Goal: Task Accomplishment & Management: Complete application form

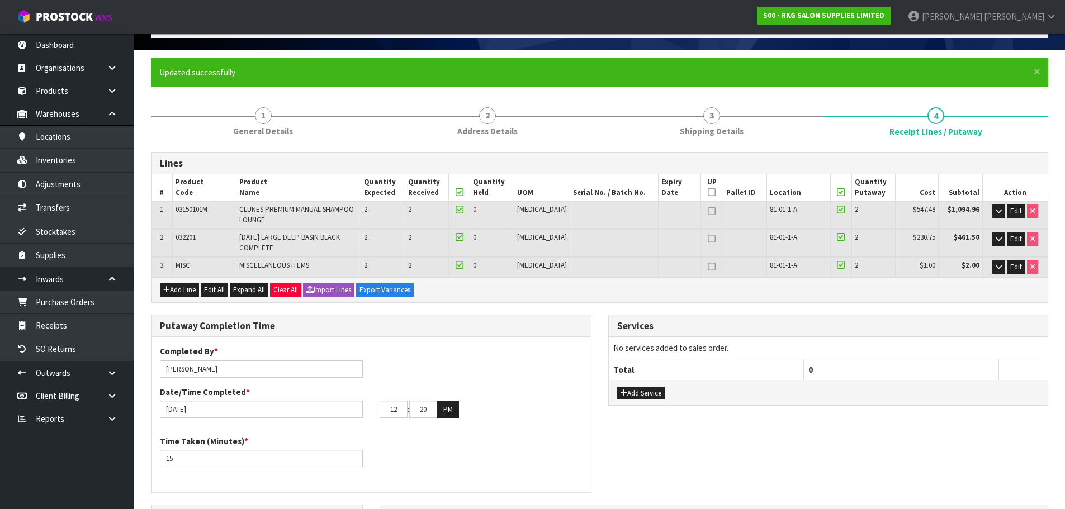
scroll to position [67, 0]
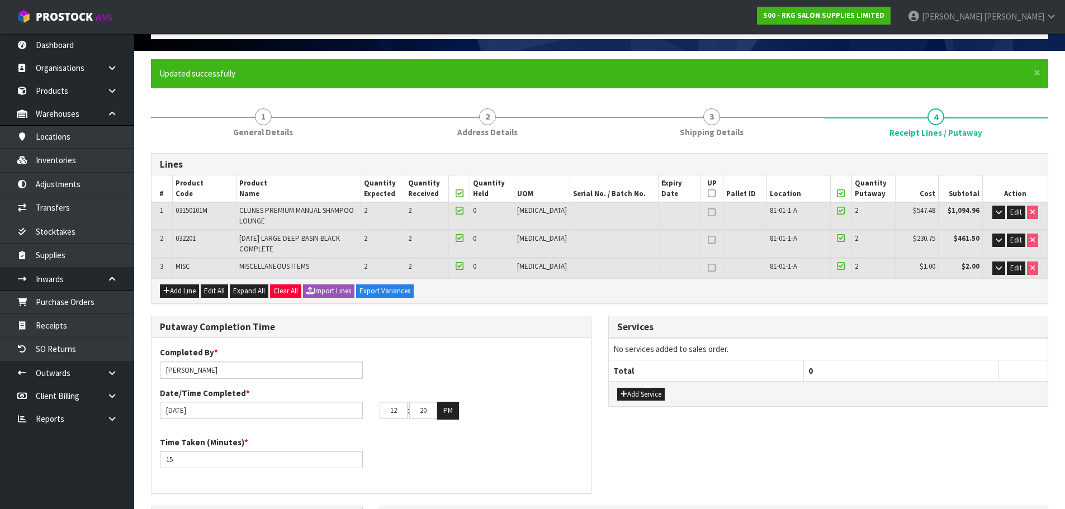
click at [303, 263] on span "MISCELLANEOUS ITEMS" at bounding box center [274, 266] width 70 height 9
click at [329, 263] on td "MISCELLANEOUS ITEMS" at bounding box center [298, 268] width 125 height 20
click at [324, 266] on td "MISCELLANEOUS ITEMS" at bounding box center [298, 268] width 125 height 20
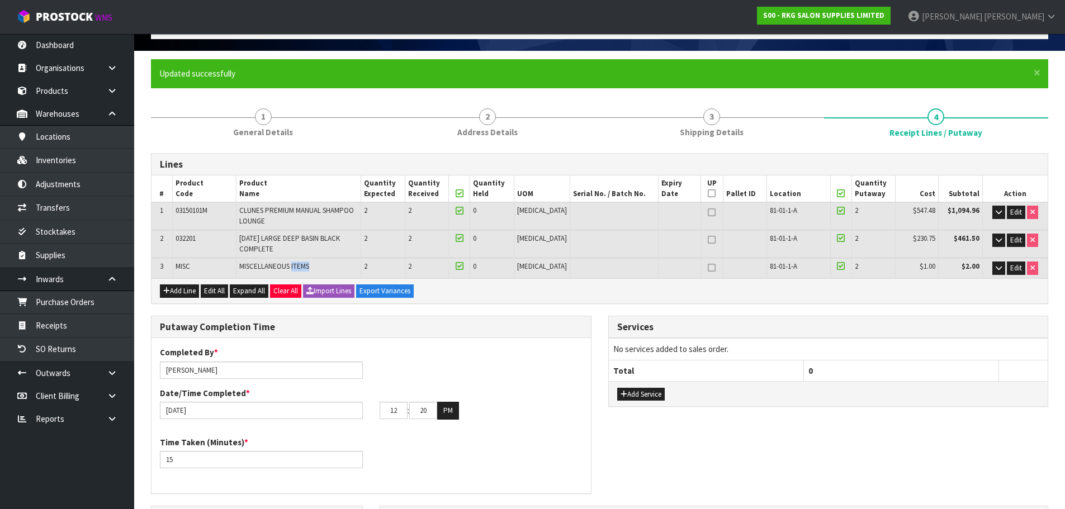
click at [316, 266] on td "MISCELLANEOUS ITEMS" at bounding box center [298, 268] width 125 height 20
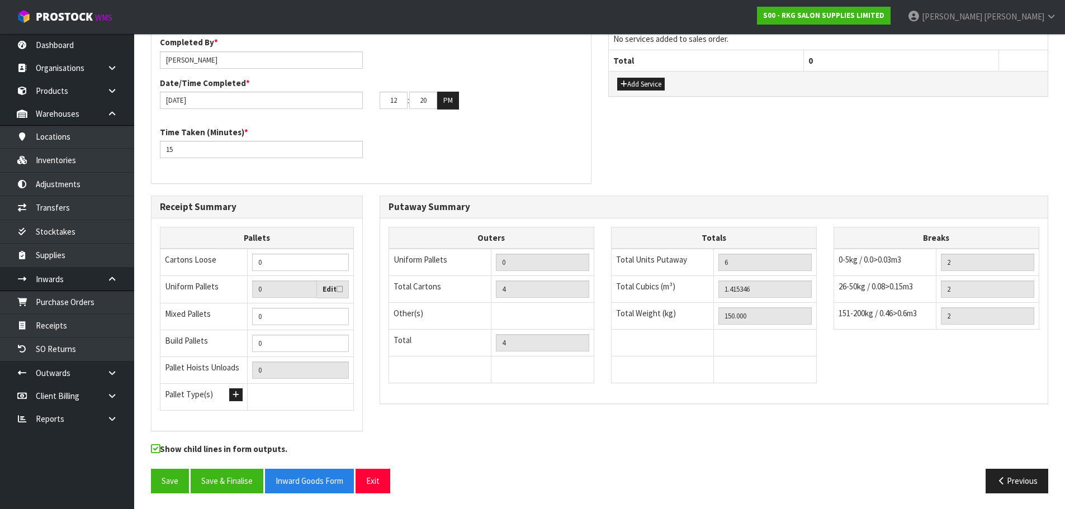
scroll to position [378, 0]
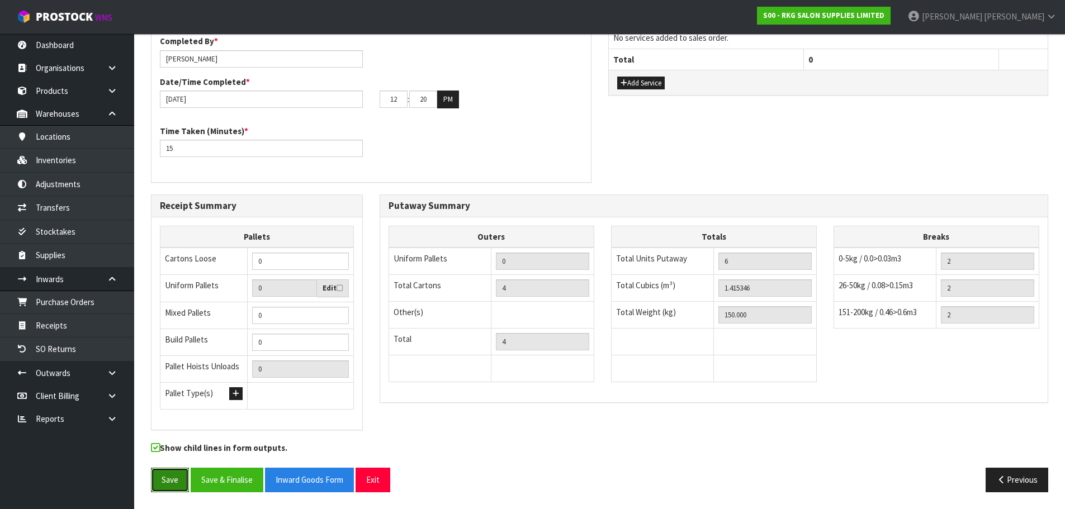
click at [169, 483] on button "Save" at bounding box center [170, 480] width 38 height 24
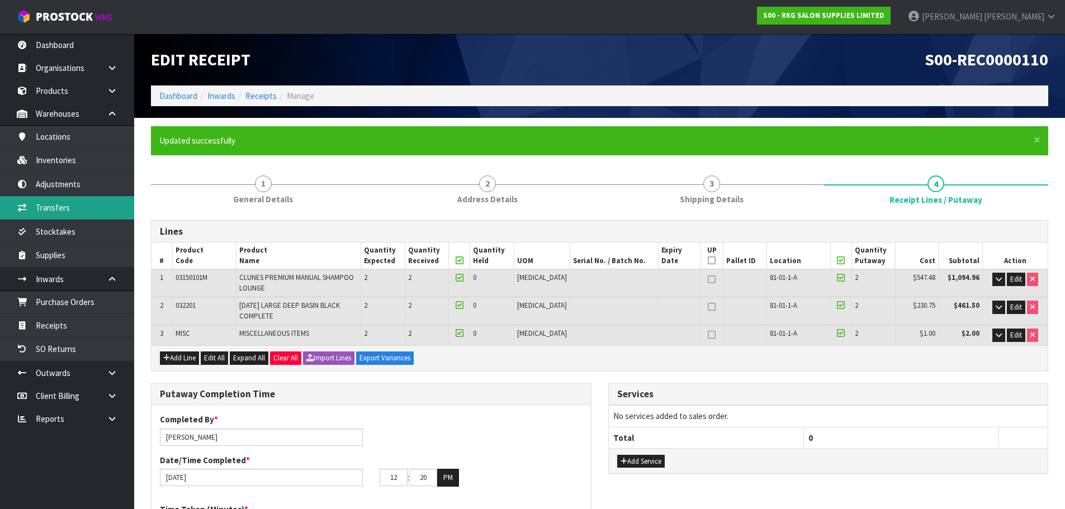
click at [75, 206] on link "Transfers" at bounding box center [67, 207] width 134 height 23
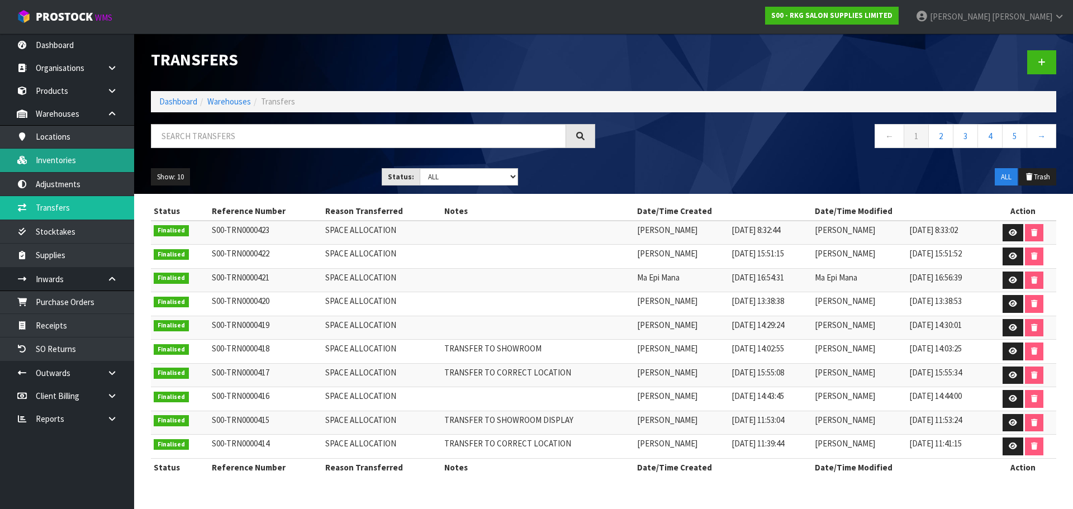
click at [79, 163] on link "Inventories" at bounding box center [67, 160] width 134 height 23
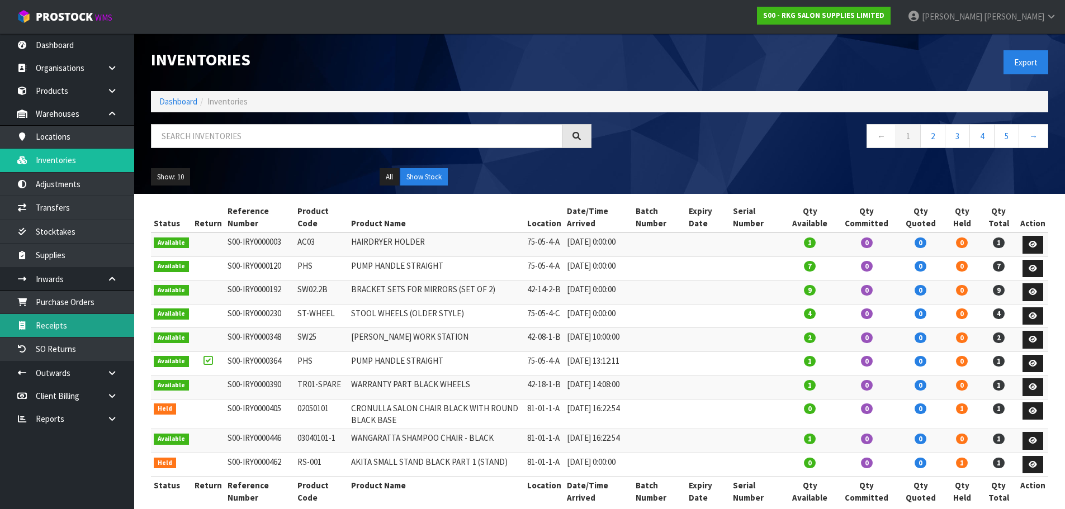
click at [78, 317] on link "Receipts" at bounding box center [67, 325] width 134 height 23
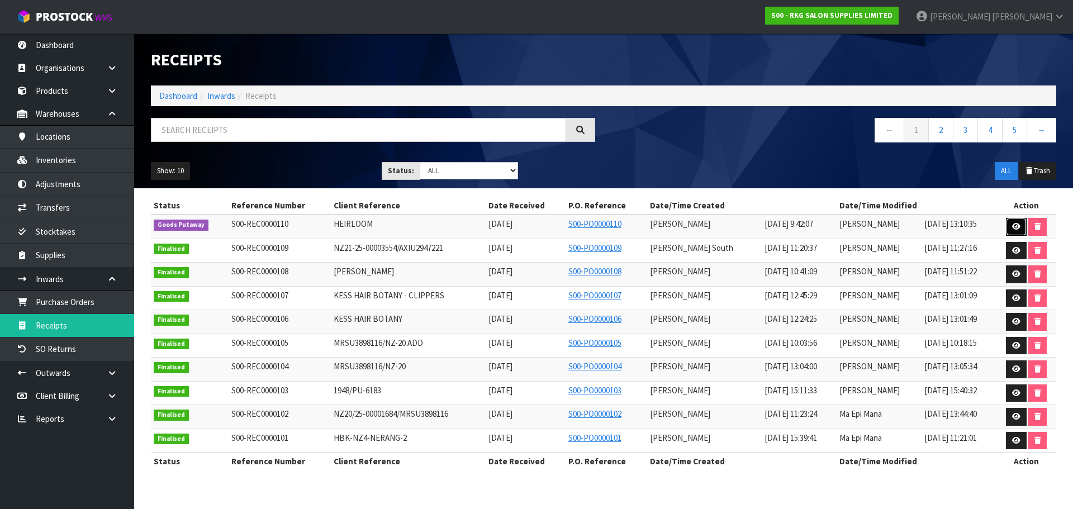
click at [1014, 227] on icon at bounding box center [1016, 226] width 8 height 7
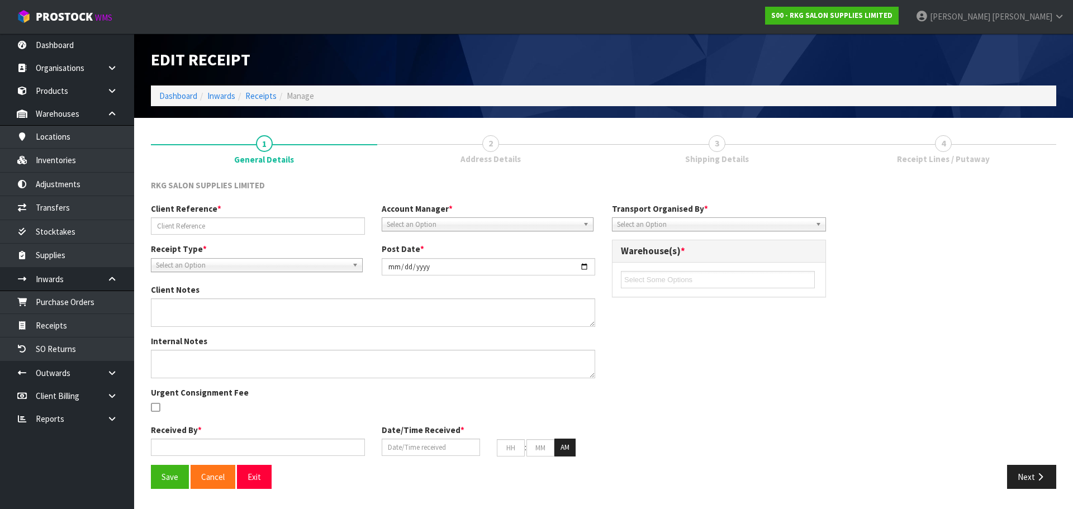
type input "HEIRLOOM"
type input "[DATE]"
type textarea "2 SHAMPOO CHAIRS - NO CARTONS 2 BASINS IN CARTONS 1 CTN WITH 2 METAL BASIN SUPP…"
type input "[PERSON_NAME]"
type input "[DATE]"
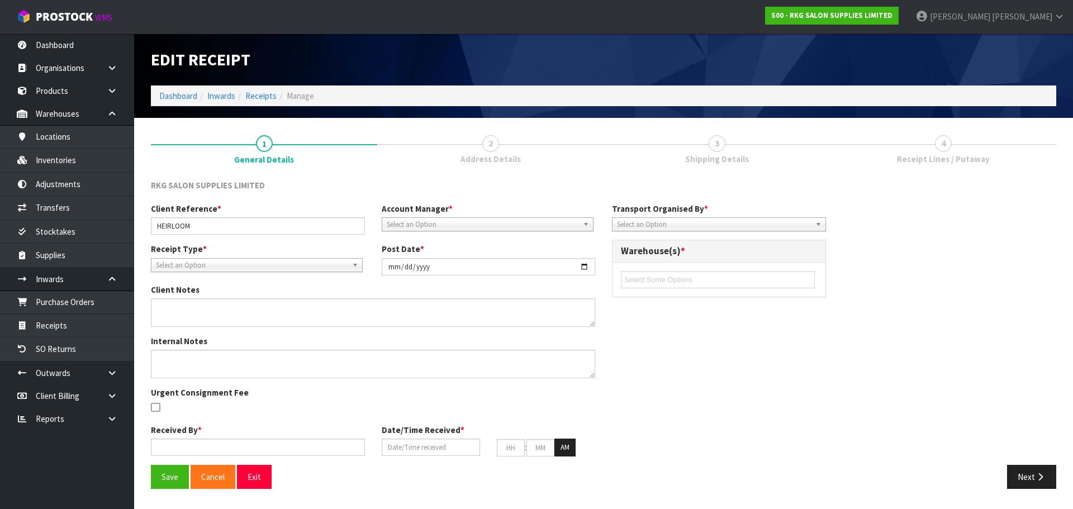
type input "09"
type input "42"
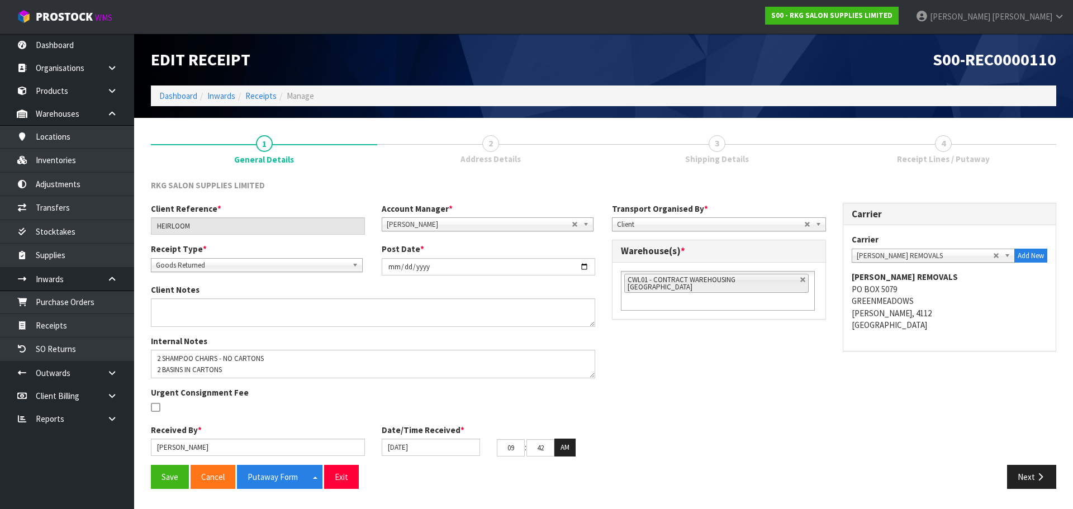
click at [942, 155] on span "Receipt Lines / Putaway" at bounding box center [943, 159] width 93 height 12
click at [1024, 476] on button "Next" at bounding box center [1031, 477] width 49 height 24
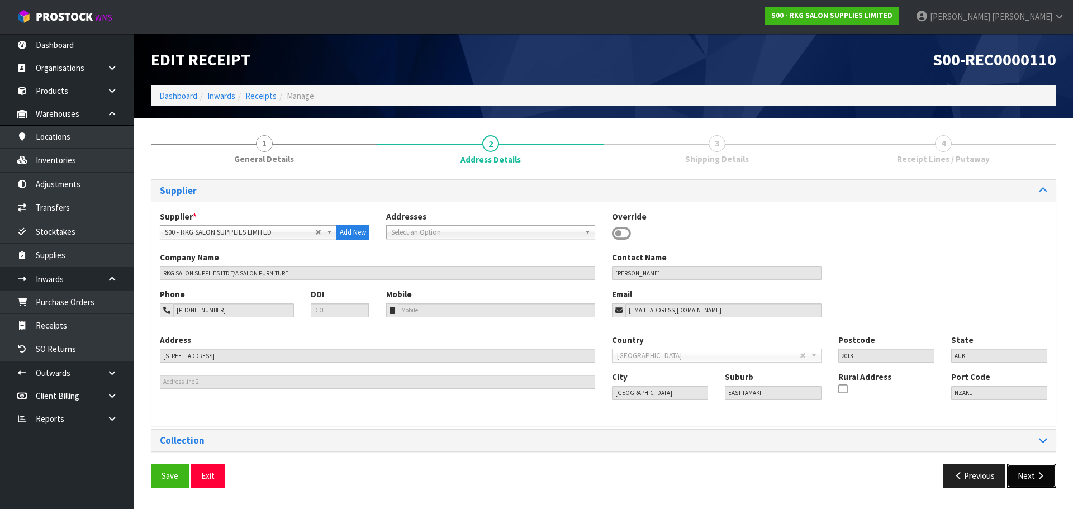
click at [1024, 476] on button "Next" at bounding box center [1031, 476] width 49 height 24
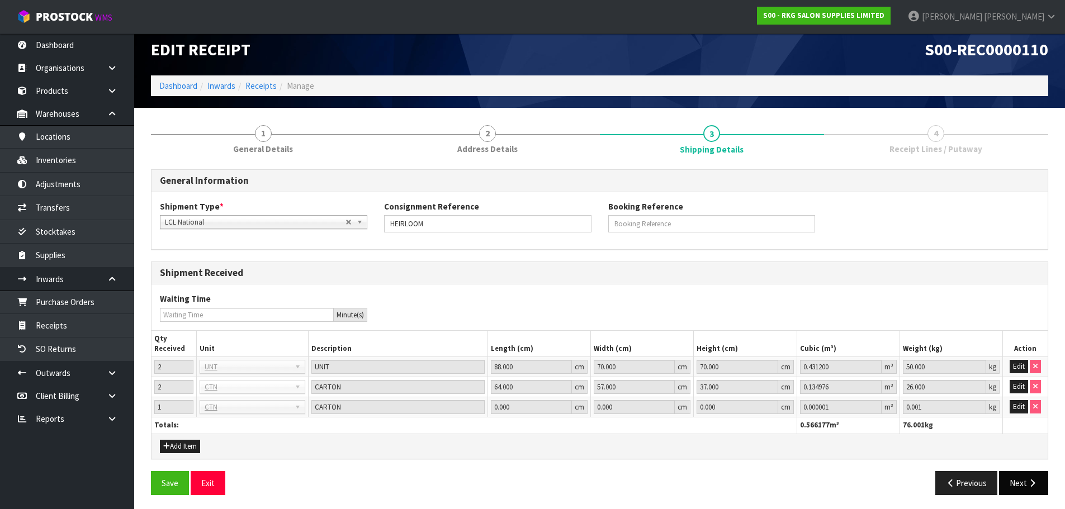
scroll to position [13, 0]
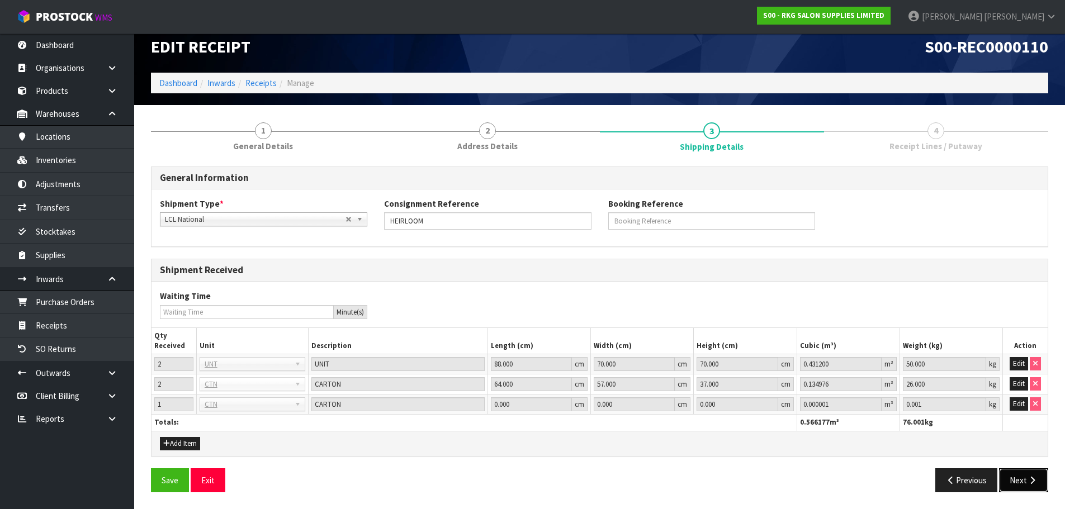
click at [1025, 478] on button "Next" at bounding box center [1023, 480] width 49 height 24
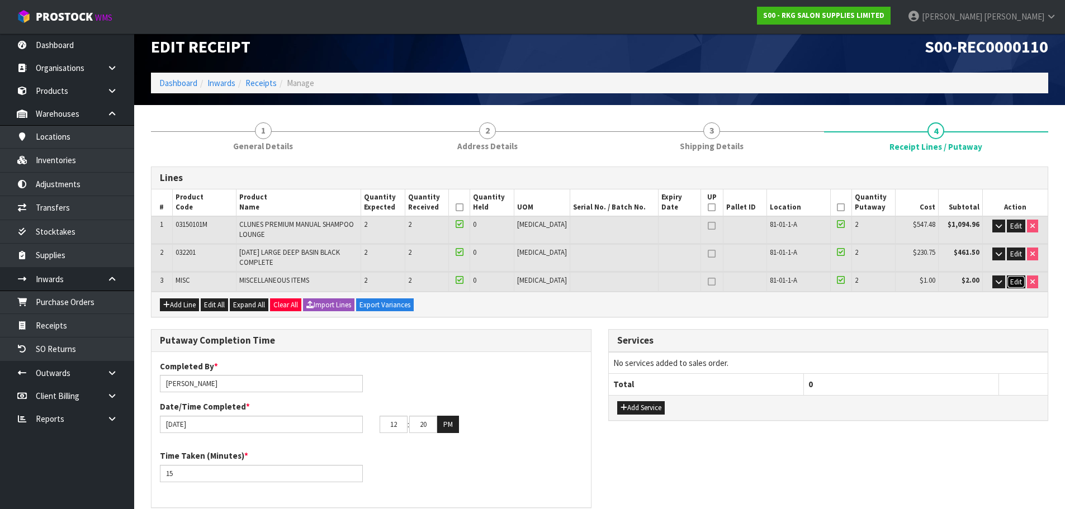
click at [1018, 282] on span "Edit" at bounding box center [1016, 281] width 12 height 9
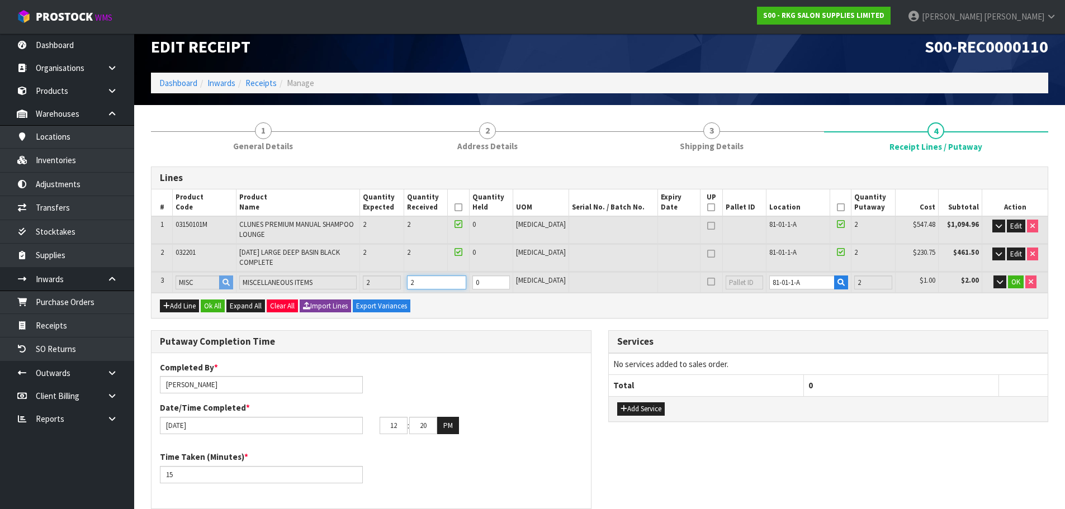
drag, startPoint x: 438, startPoint y: 283, endPoint x: 343, endPoint y: 300, distance: 97.0
click at [343, 300] on div "Lines # Product Code Product Name Quantity Expected Quantity Received Quantity …" at bounding box center [599, 243] width 897 height 152
type input "1.415344"
type input "148"
type input "0"
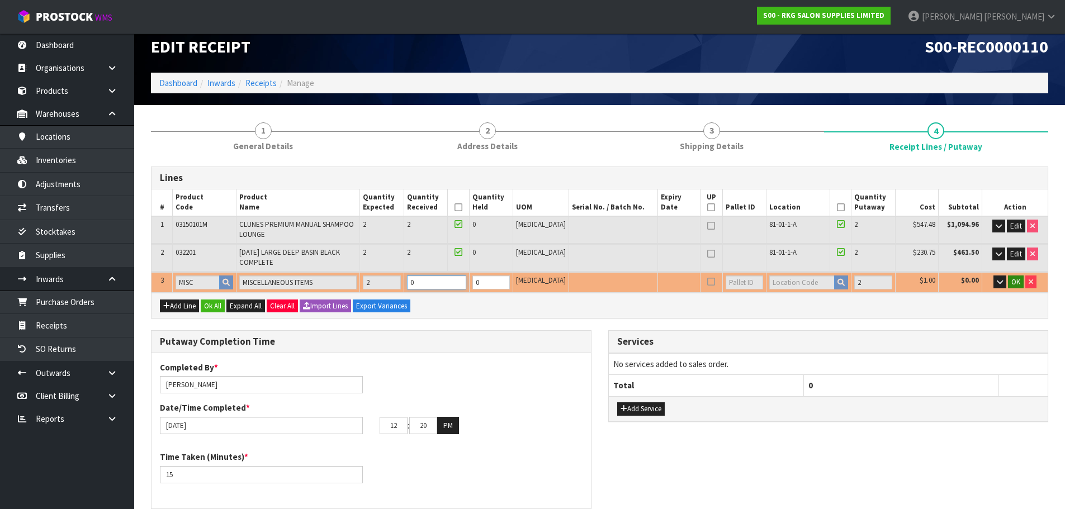
type input "0"
type input "4"
type input "0"
click at [1016, 284] on span "OK" at bounding box center [1015, 281] width 9 height 9
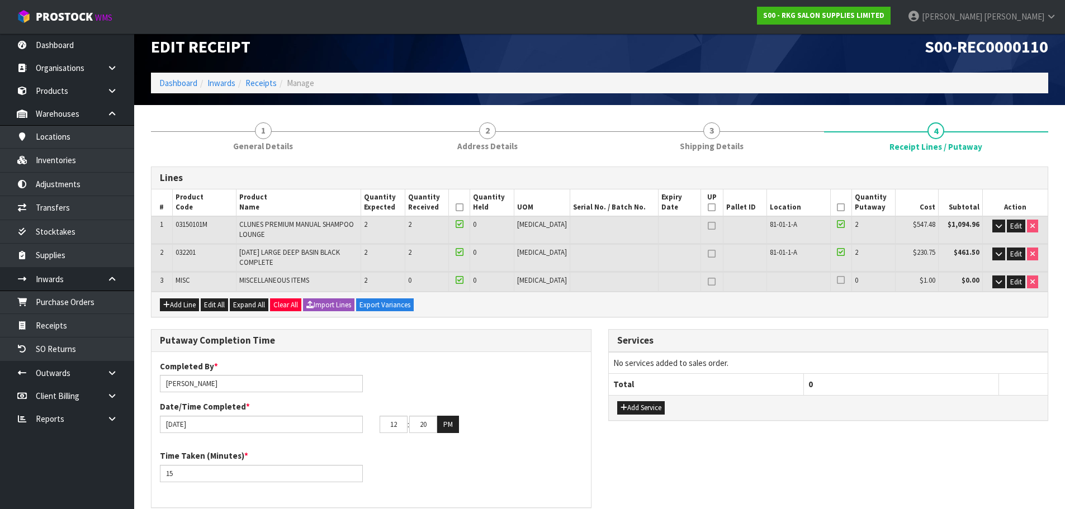
click at [838, 279] on label at bounding box center [841, 280] width 8 height 10
click at [0, 0] on input "checkbox" at bounding box center [0, 0] width 0 height 0
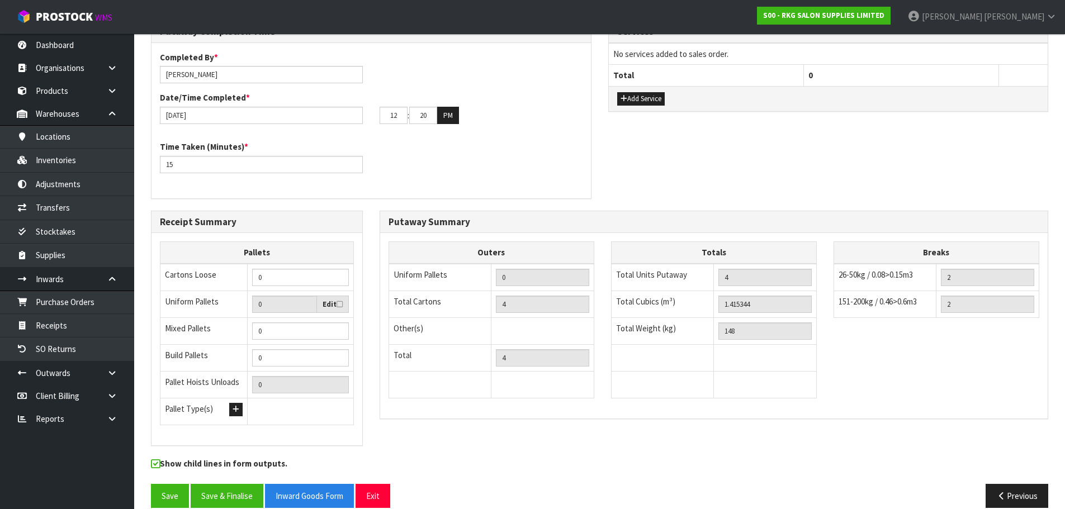
scroll to position [338, 0]
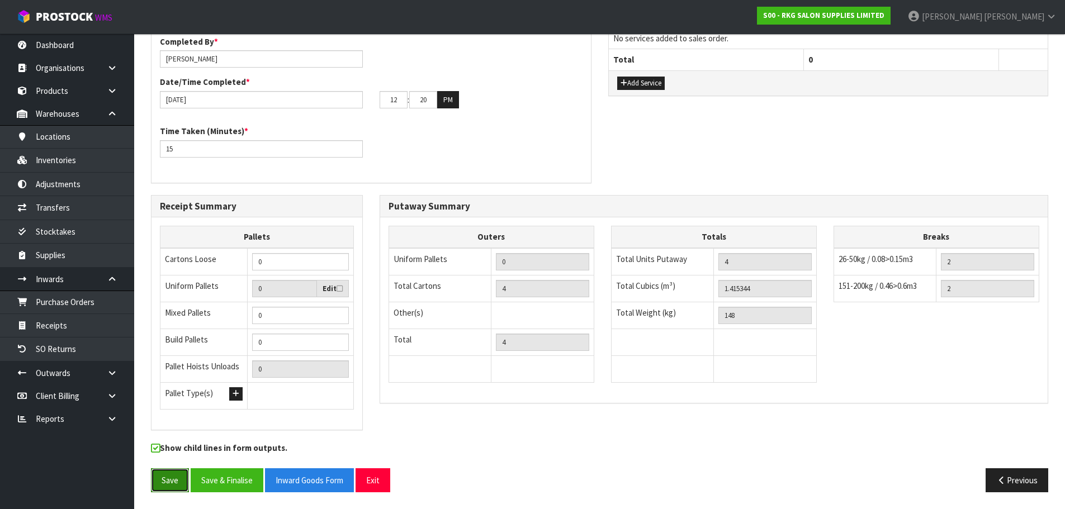
click at [165, 482] on button "Save" at bounding box center [170, 480] width 38 height 24
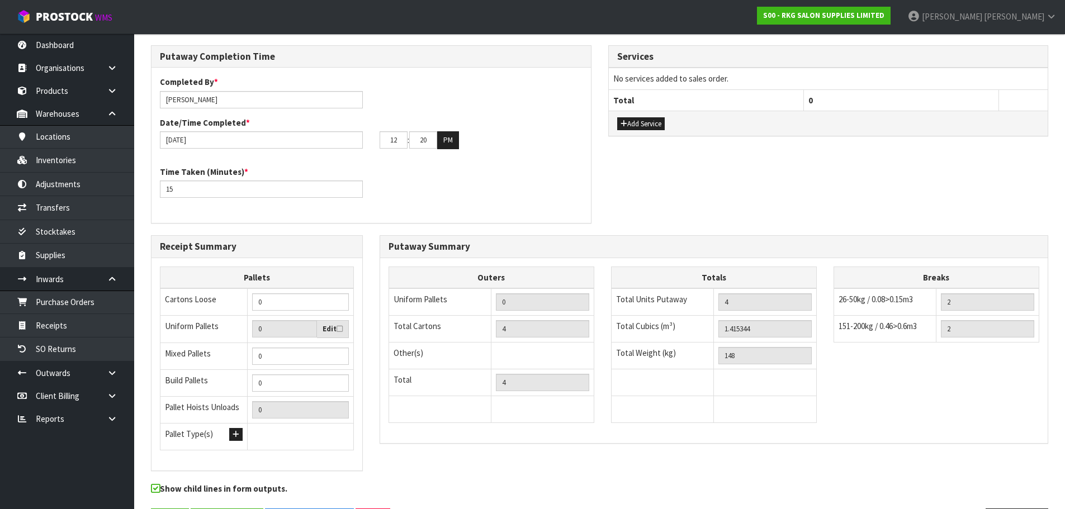
scroll to position [0, 0]
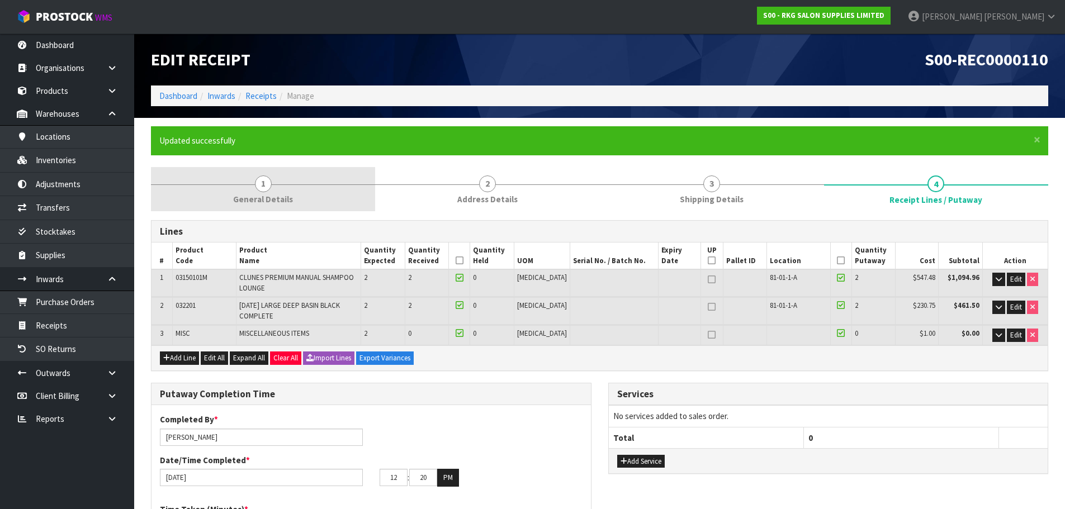
click at [277, 210] on link "1 General Details" at bounding box center [263, 189] width 224 height 44
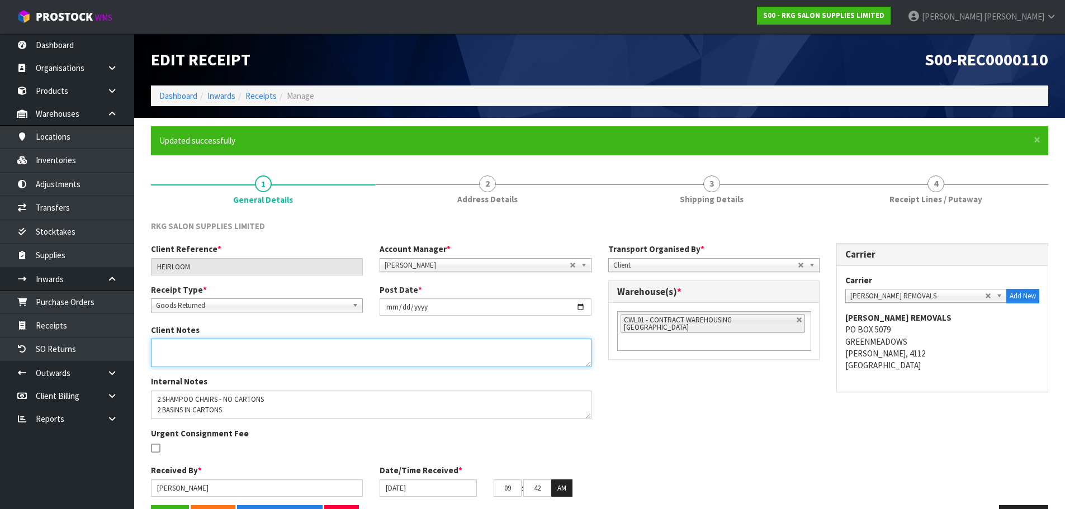
click at [244, 355] on textarea at bounding box center [371, 353] width 440 height 28
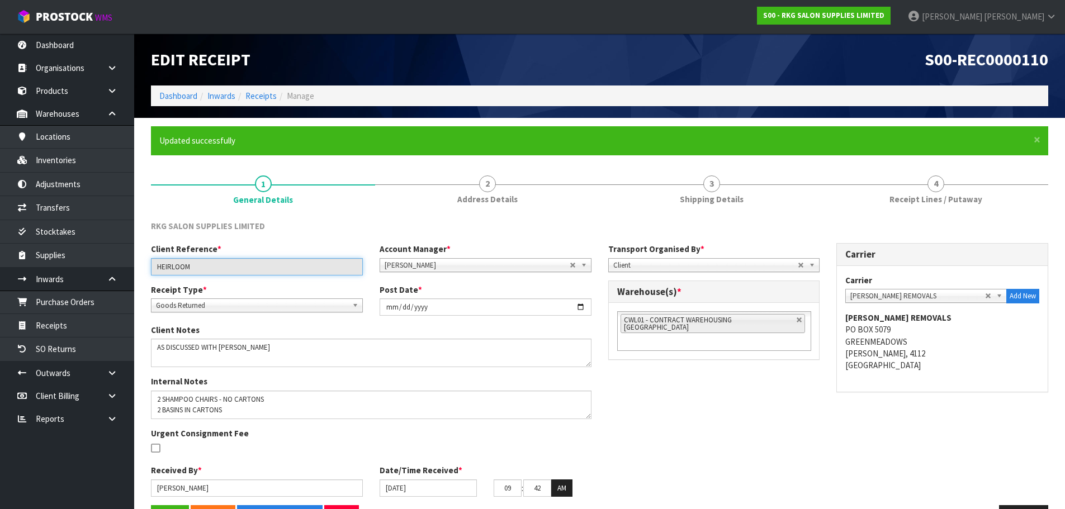
click at [166, 267] on input "HEIRLOOM" at bounding box center [257, 266] width 212 height 17
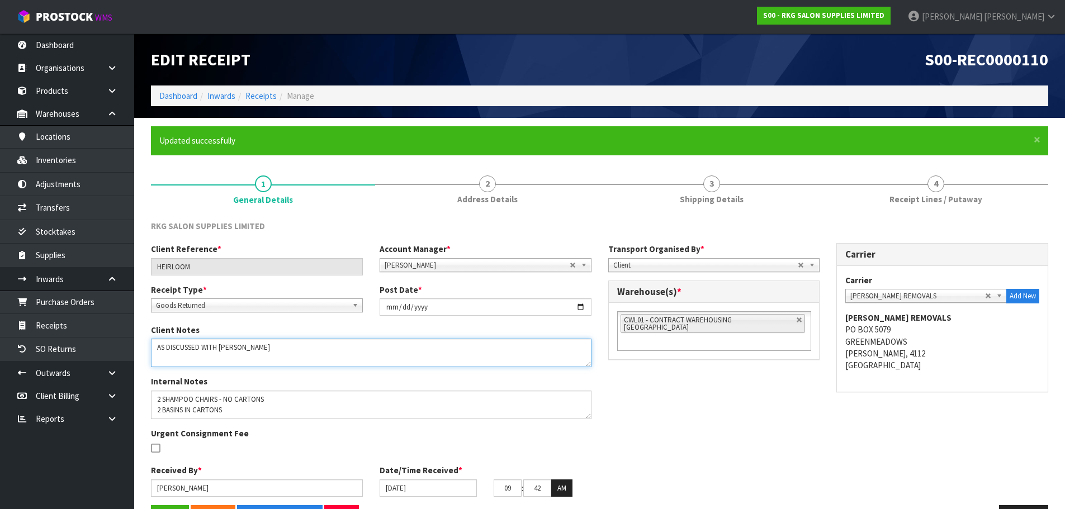
click at [296, 354] on textarea at bounding box center [371, 353] width 440 height 28
click at [374, 344] on textarea at bounding box center [371, 353] width 440 height 28
click at [211, 358] on textarea at bounding box center [371, 353] width 440 height 28
click at [203, 356] on textarea at bounding box center [371, 353] width 440 height 28
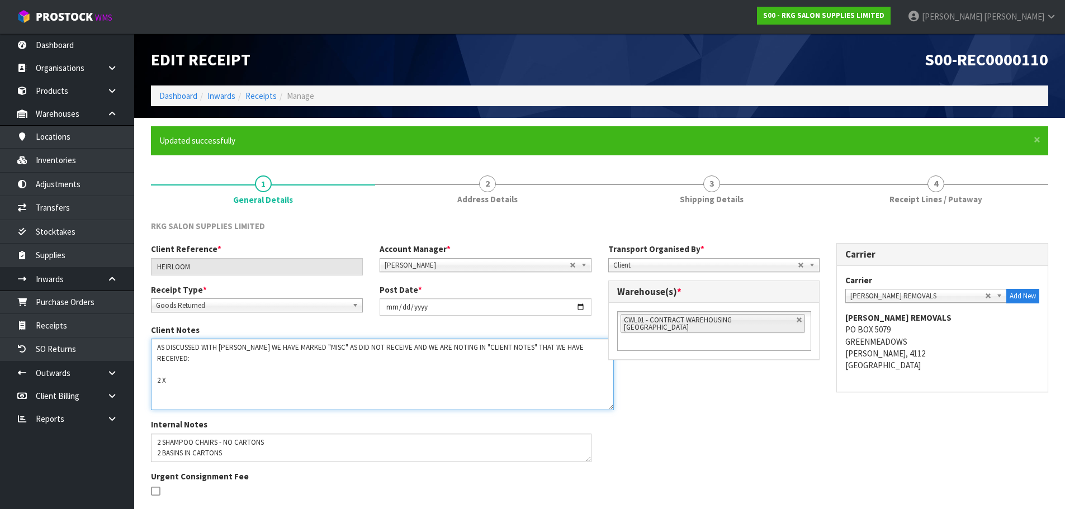
drag, startPoint x: 588, startPoint y: 363, endPoint x: 611, endPoint y: 406, distance: 48.5
click at [611, 406] on textarea at bounding box center [382, 375] width 463 height 72
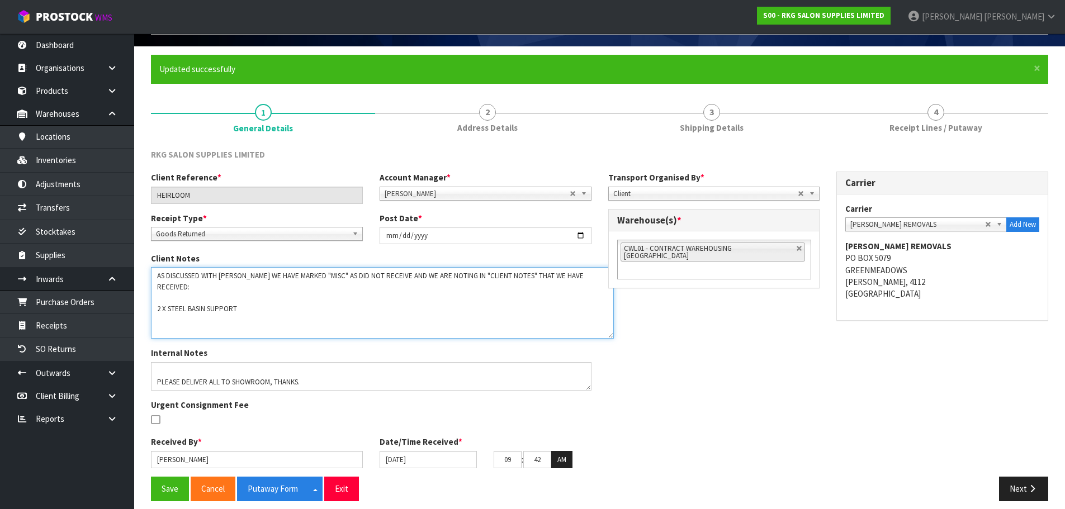
scroll to position [80, 0]
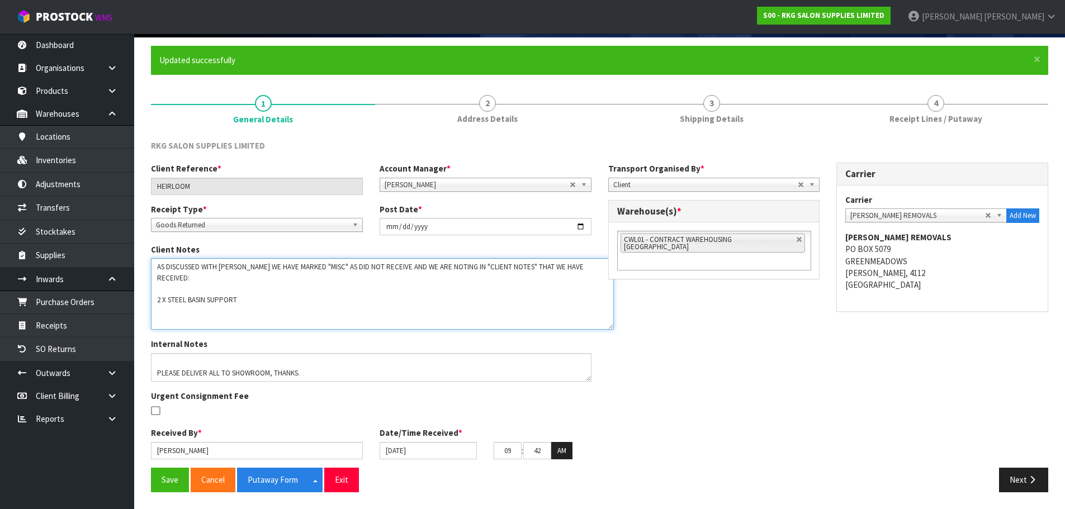
type textarea "AS DISCUSSED WITH [PERSON_NAME] WE HAVE MARKED "MISC" AS DID NOT RECEIVE AND WE…"
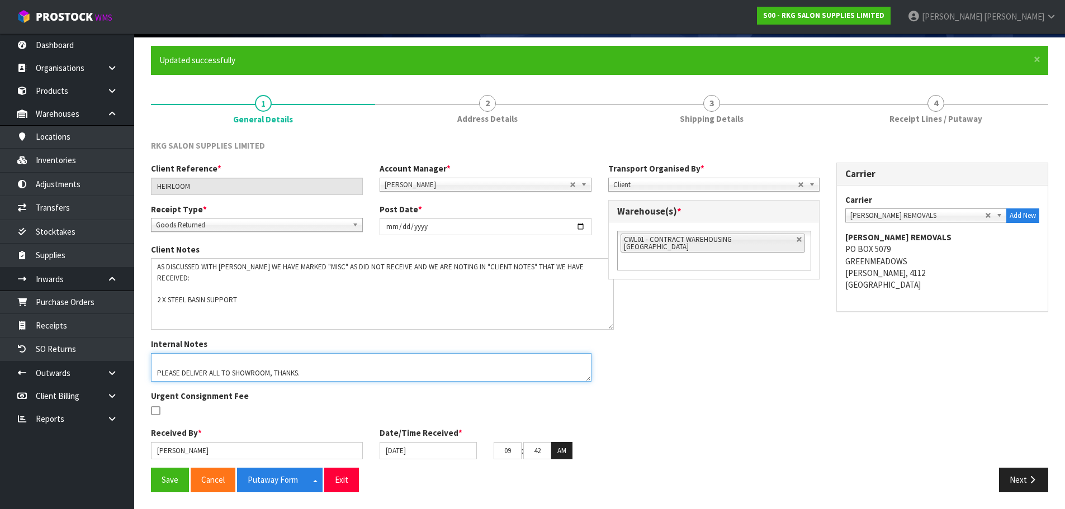
click at [331, 370] on textarea at bounding box center [371, 367] width 440 height 28
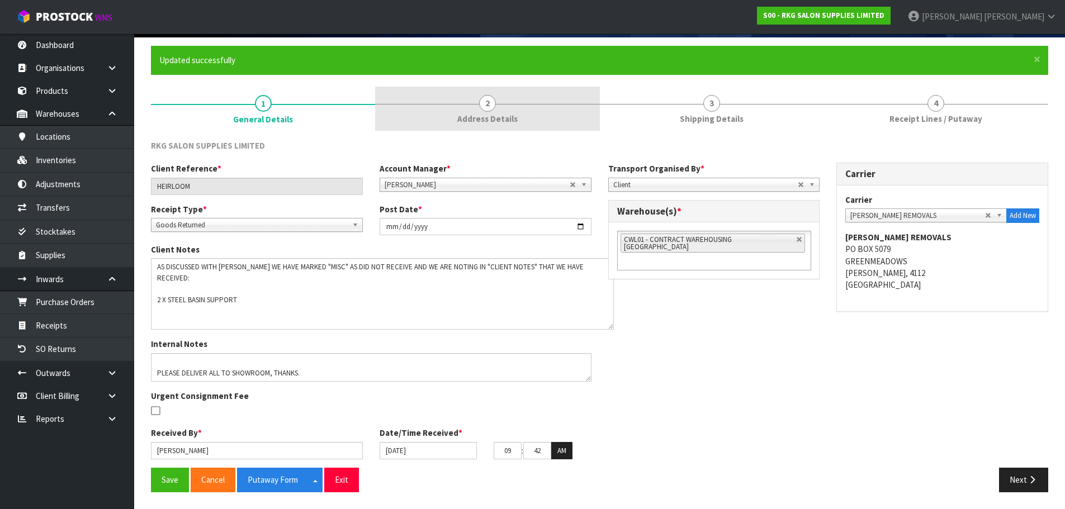
click at [485, 98] on span "2" at bounding box center [487, 103] width 17 height 17
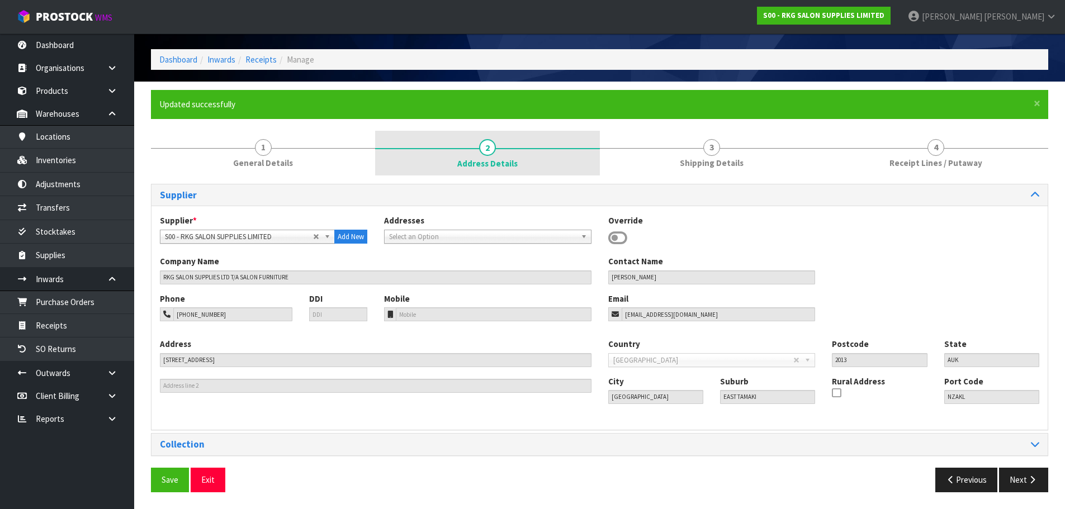
scroll to position [36, 0]
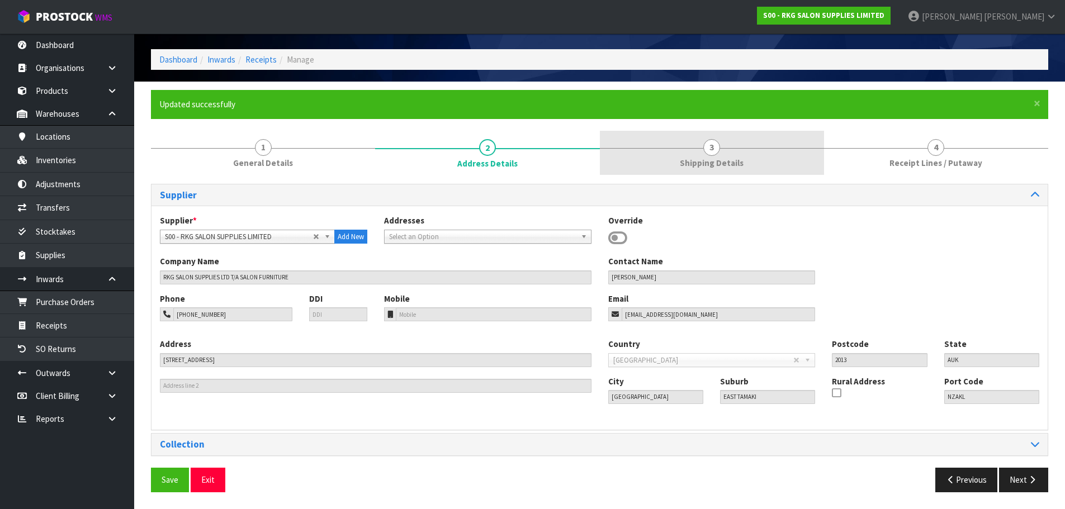
click at [691, 151] on link "3 Shipping Details" at bounding box center [712, 153] width 224 height 44
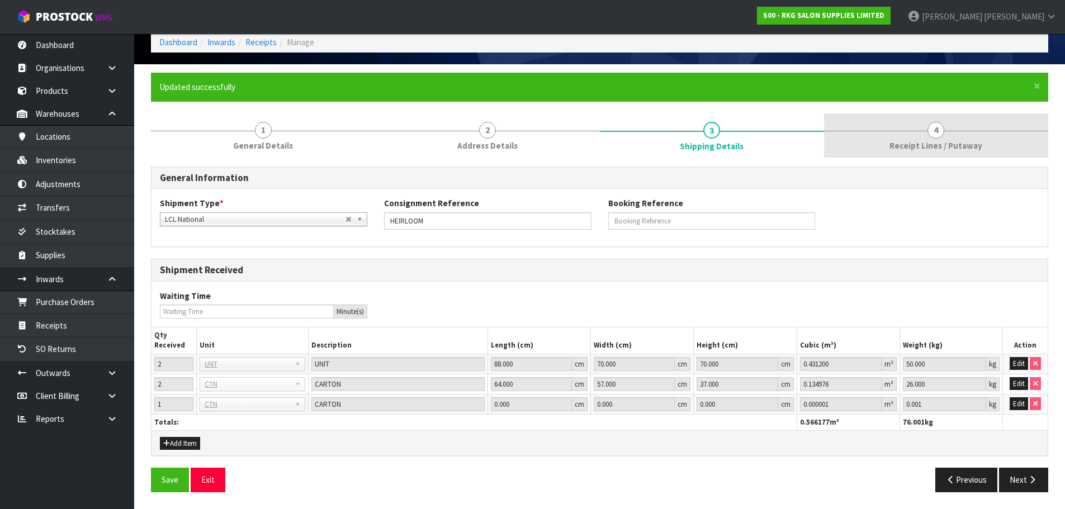
click at [863, 139] on link "4 Receipt Lines / Putaway" at bounding box center [936, 135] width 224 height 44
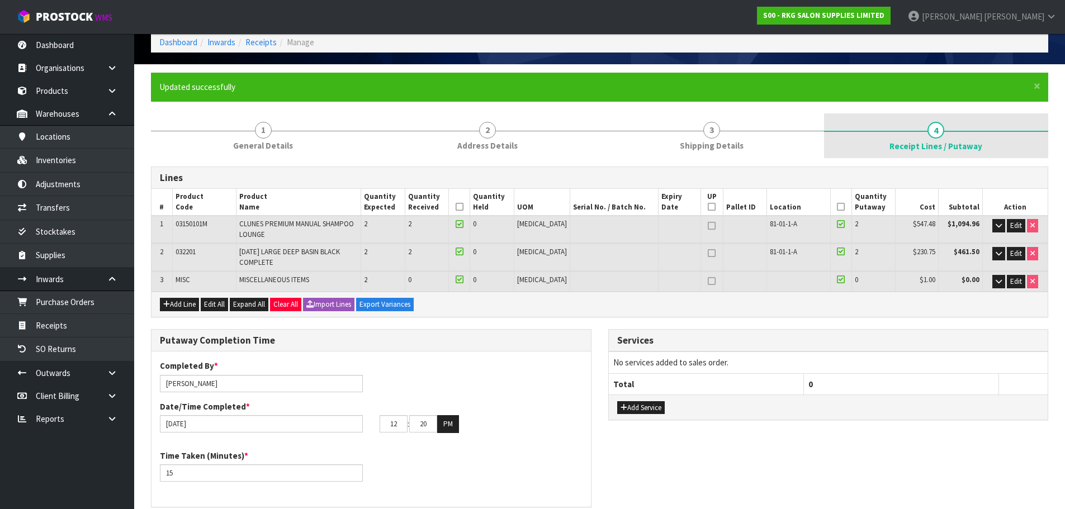
scroll to position [80, 0]
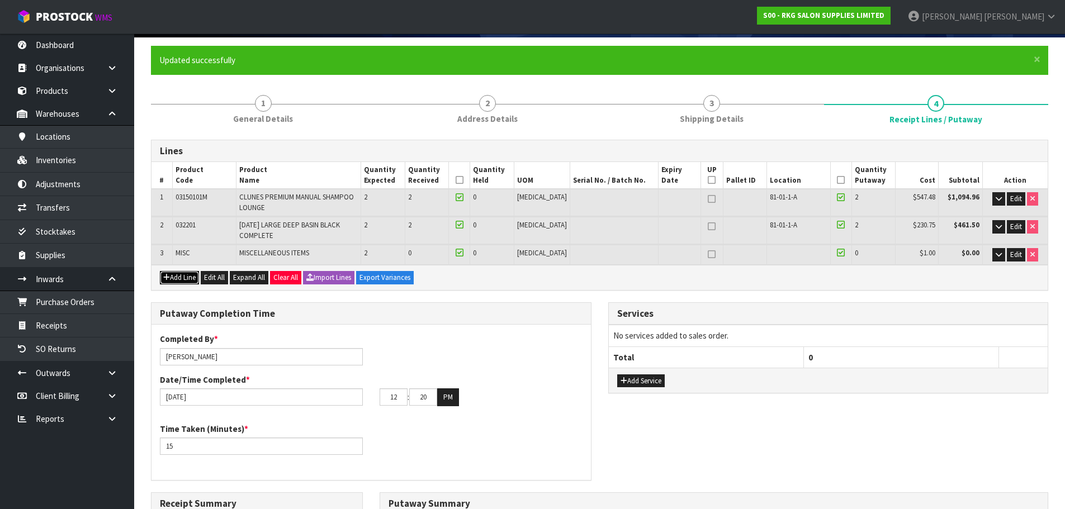
click at [188, 278] on button "Add Line" at bounding box center [179, 277] width 39 height 13
type input "0"
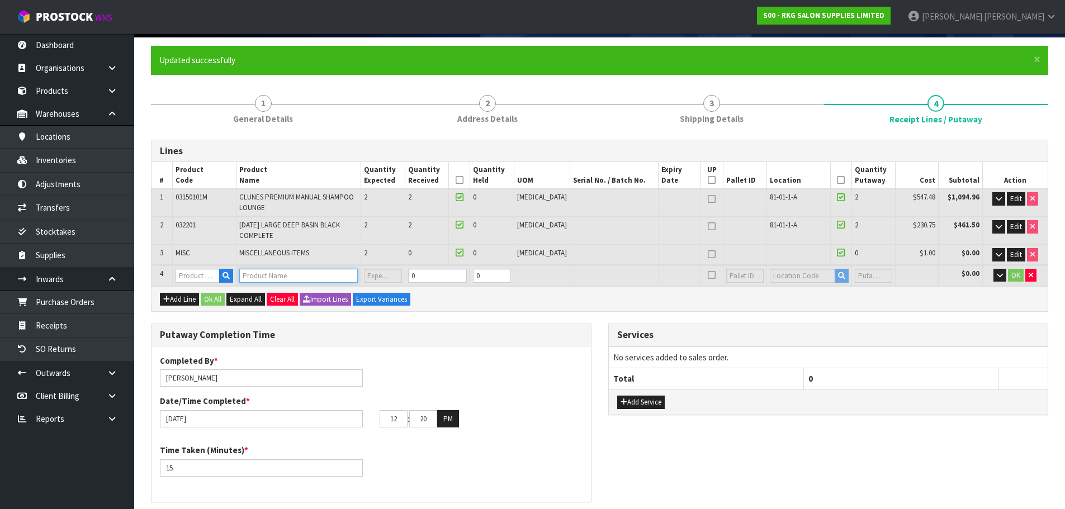
click at [264, 272] on input "text" at bounding box center [298, 276] width 118 height 14
click at [1032, 275] on button "button" at bounding box center [1030, 275] width 11 height 13
type input "4"
type input "1.415344"
type input "148"
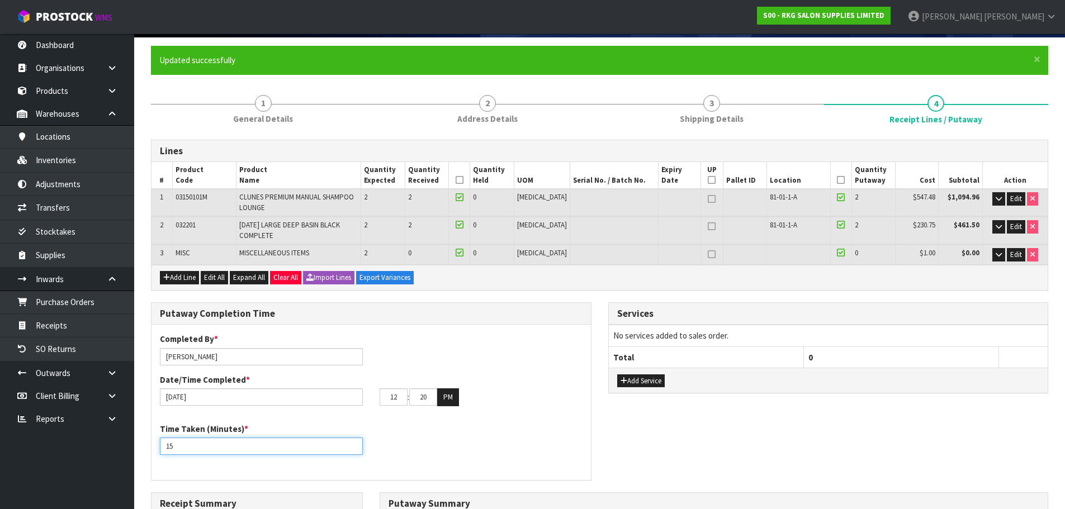
drag, startPoint x: 199, startPoint y: 445, endPoint x: 97, endPoint y: 454, distance: 102.6
click at [97, 429] on body "Toggle navigation ProStock WMS S00 - RKG SALON SUPPLIES LIMITED [PERSON_NAME] L…" at bounding box center [532, 174] width 1065 height 509
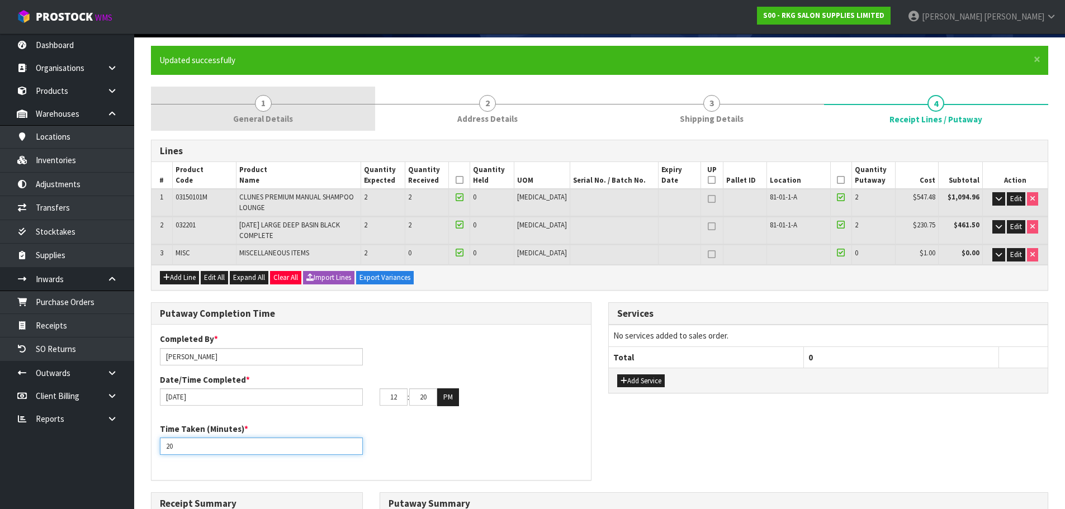
type input "20"
click at [273, 109] on link "1 General Details" at bounding box center [263, 109] width 224 height 44
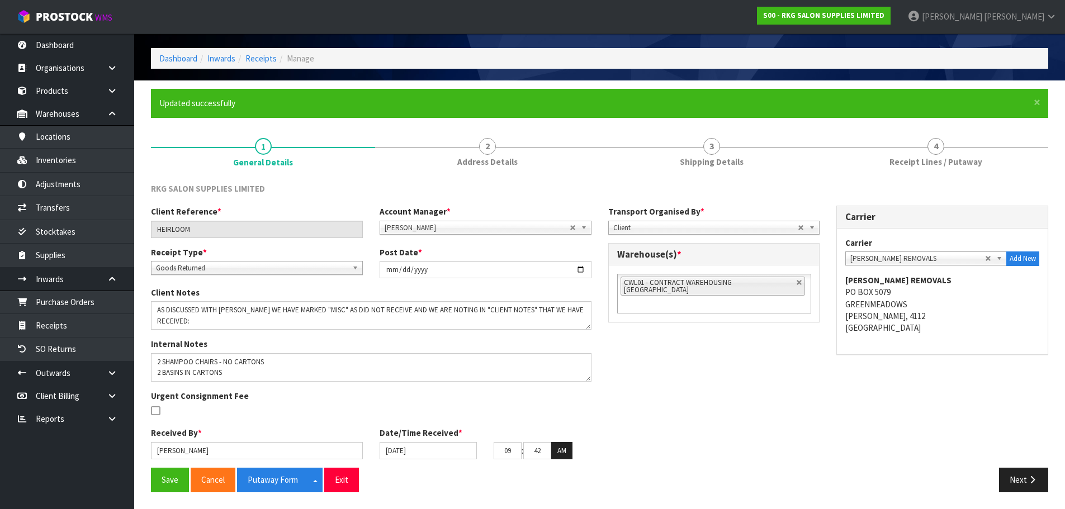
scroll to position [37, 0]
click at [207, 318] on textarea at bounding box center [371, 315] width 440 height 28
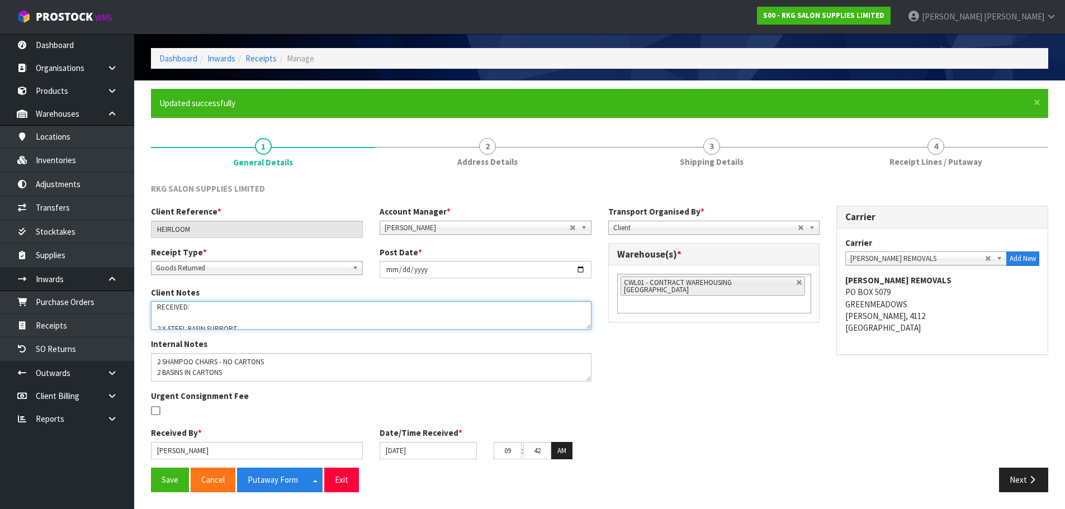
scroll to position [22, 0]
click at [262, 319] on textarea at bounding box center [371, 315] width 440 height 28
type textarea "AS DISCUSSED WITH [PERSON_NAME] WE HAVE MARKED "MISC" AS DID NOT RECEIVE AND WE…"
click at [164, 474] on button "Save" at bounding box center [170, 480] width 38 height 24
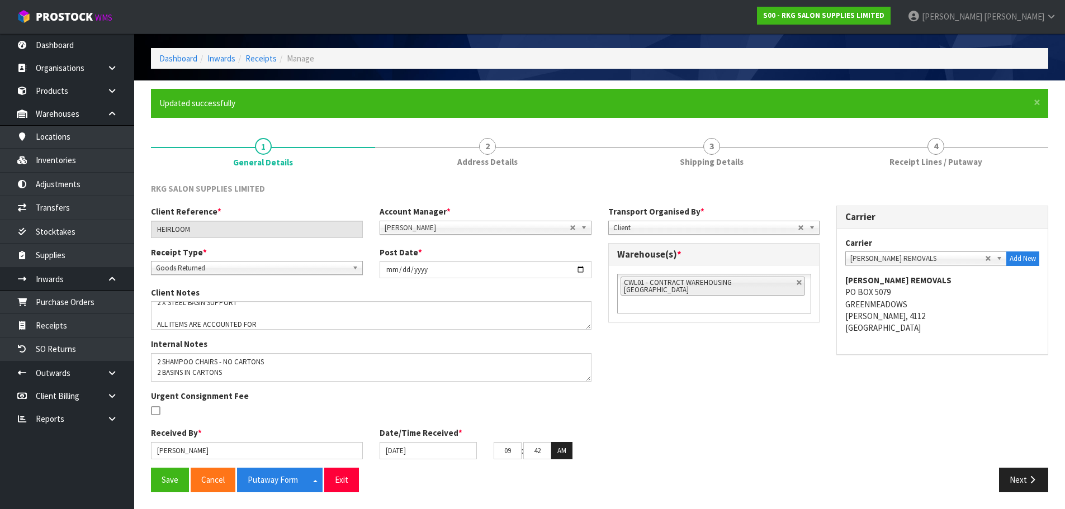
scroll to position [0, 0]
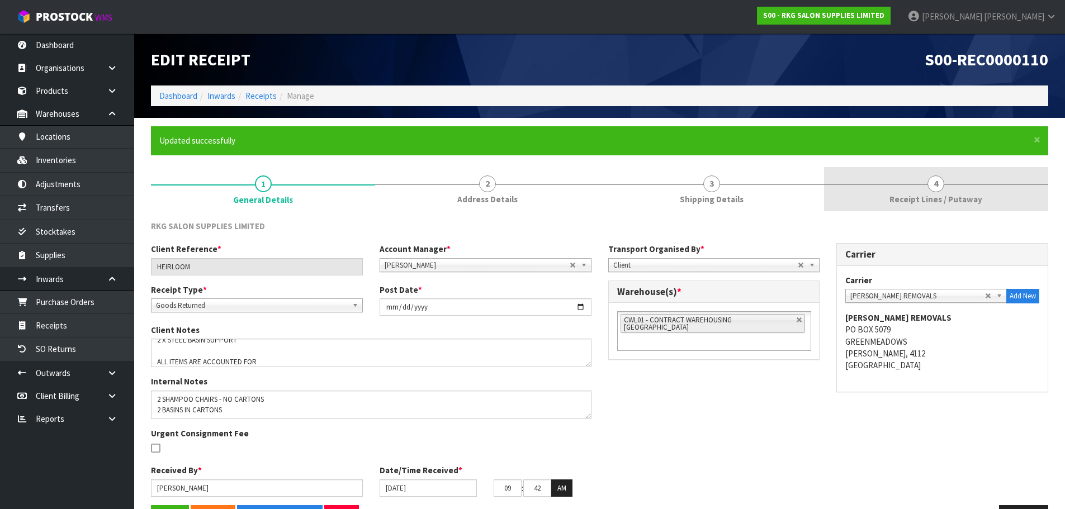
drag, startPoint x: 918, startPoint y: 184, endPoint x: 909, endPoint y: 186, distance: 9.0
click at [916, 186] on link "4 Receipt Lines / Putaway" at bounding box center [936, 189] width 224 height 44
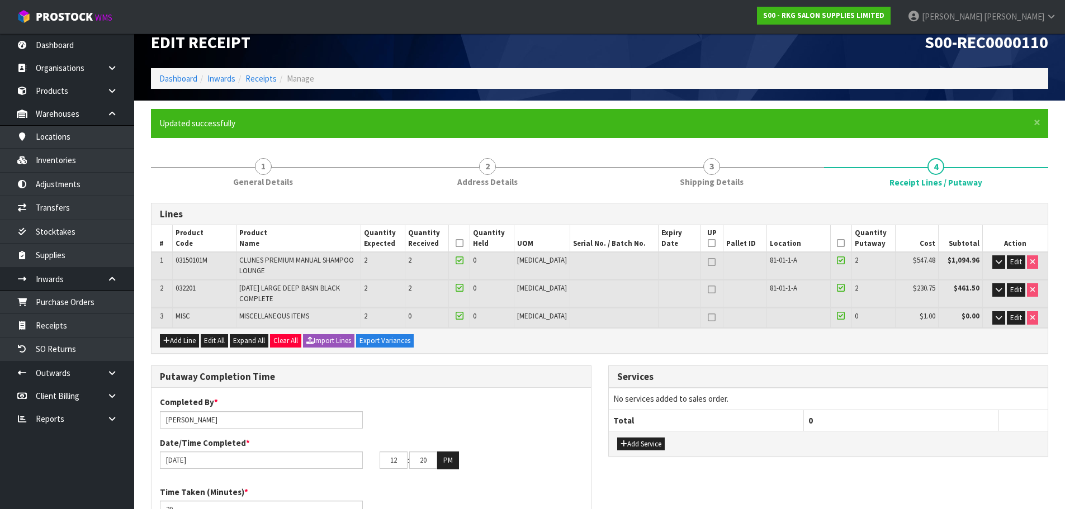
scroll to position [378, 0]
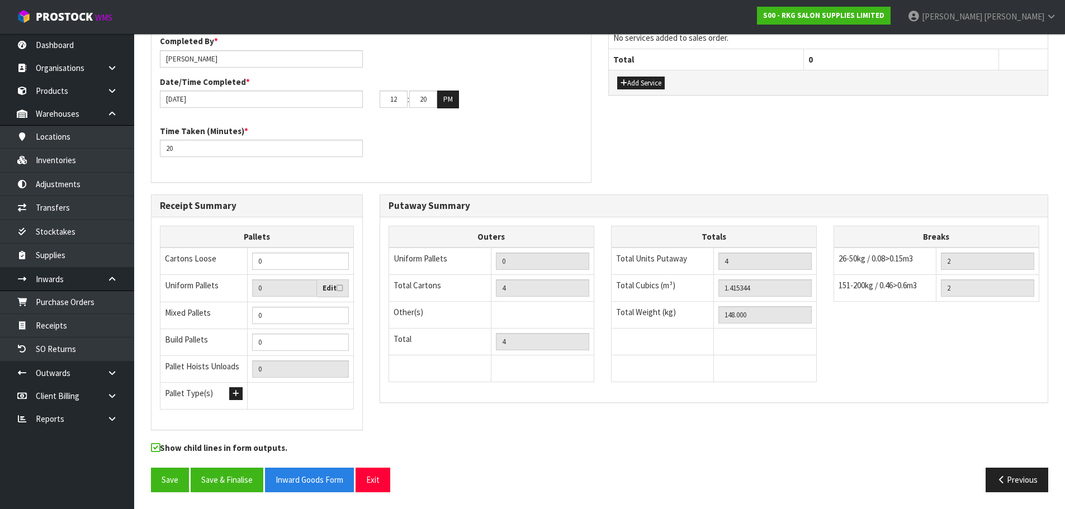
click at [1005, 467] on div "Show child lines in form outputs." at bounding box center [599, 455] width 914 height 26
click at [1010, 477] on button "Previous" at bounding box center [1016, 480] width 63 height 24
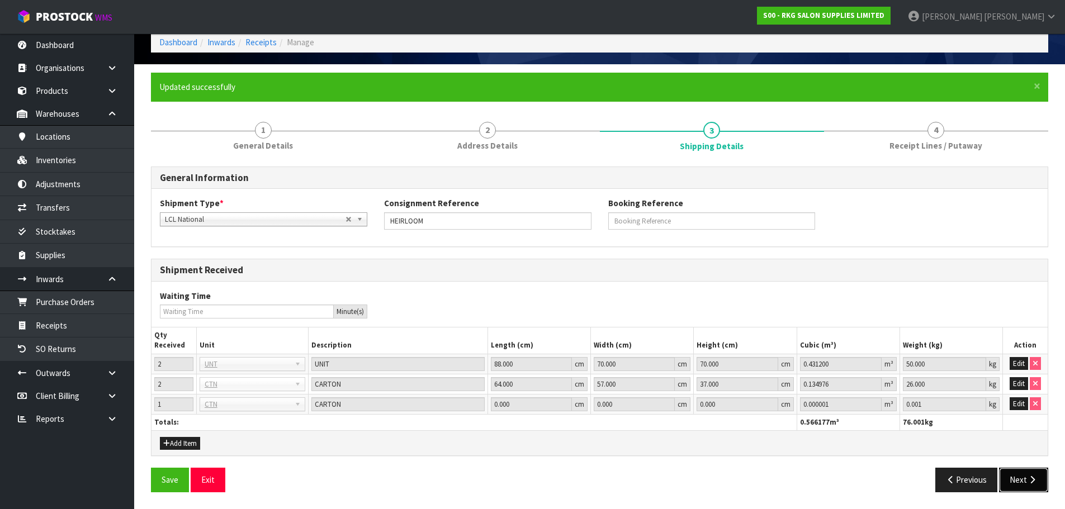
click at [1027, 477] on icon "button" at bounding box center [1032, 480] width 11 height 8
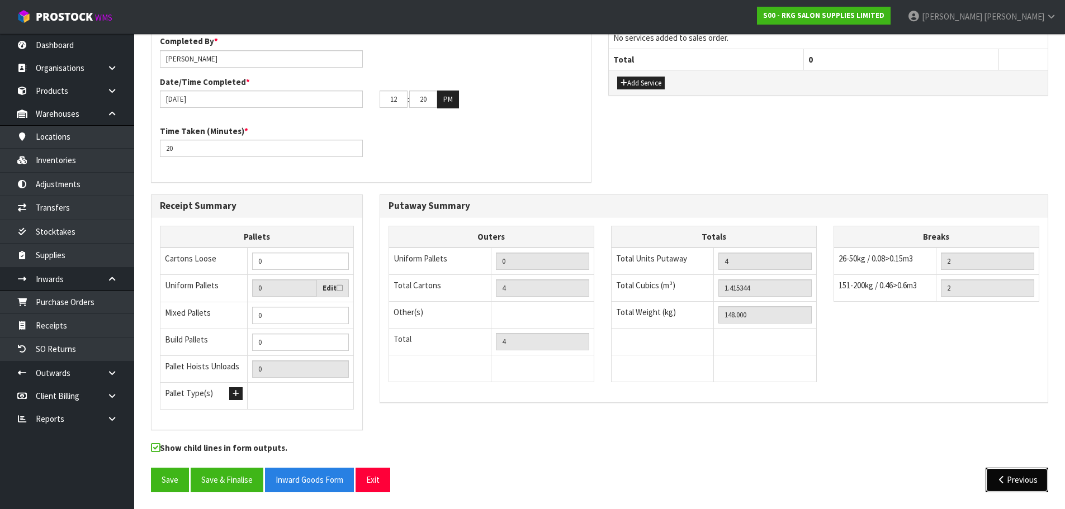
click at [1022, 468] on button "Previous" at bounding box center [1016, 480] width 63 height 24
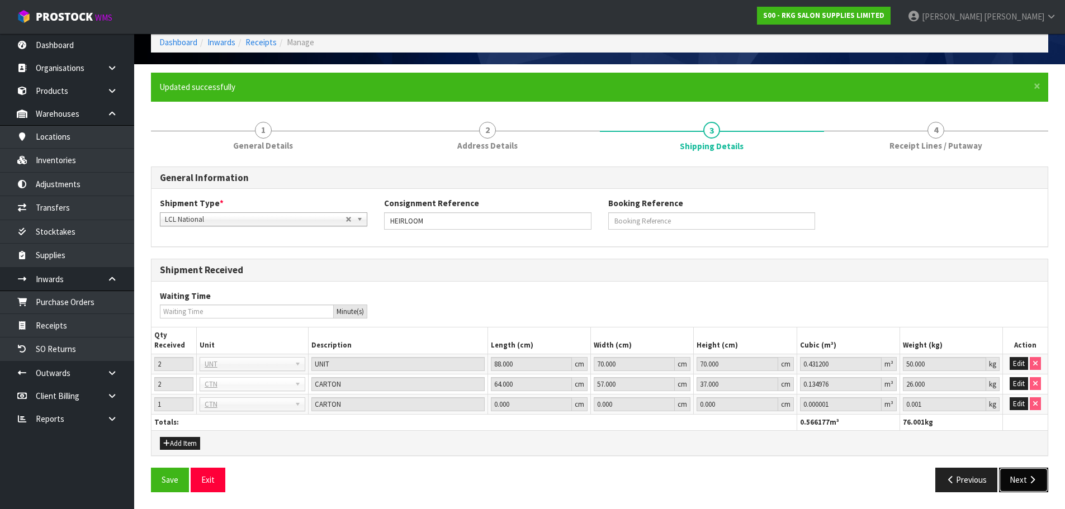
click at [1025, 474] on button "Next" at bounding box center [1023, 480] width 49 height 24
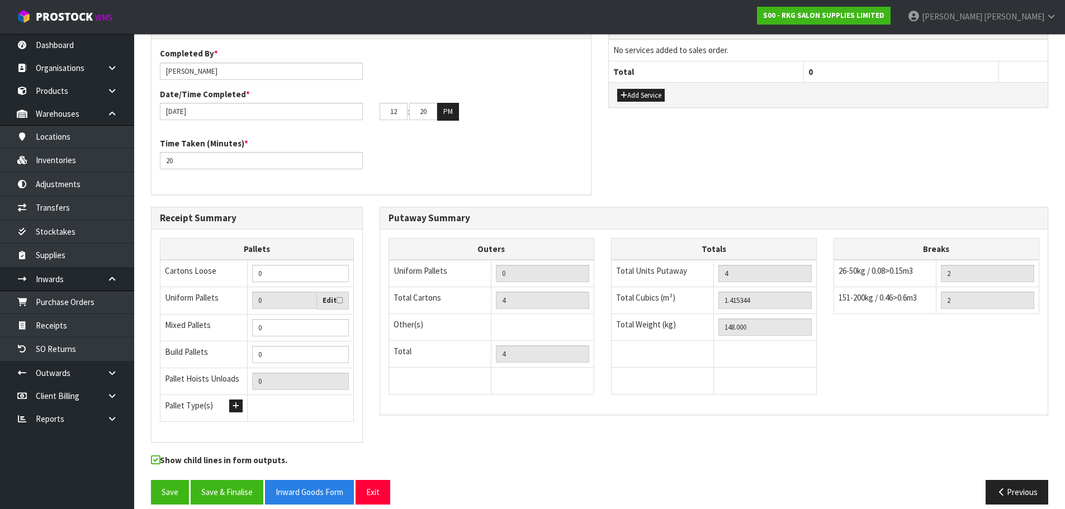
scroll to position [378, 0]
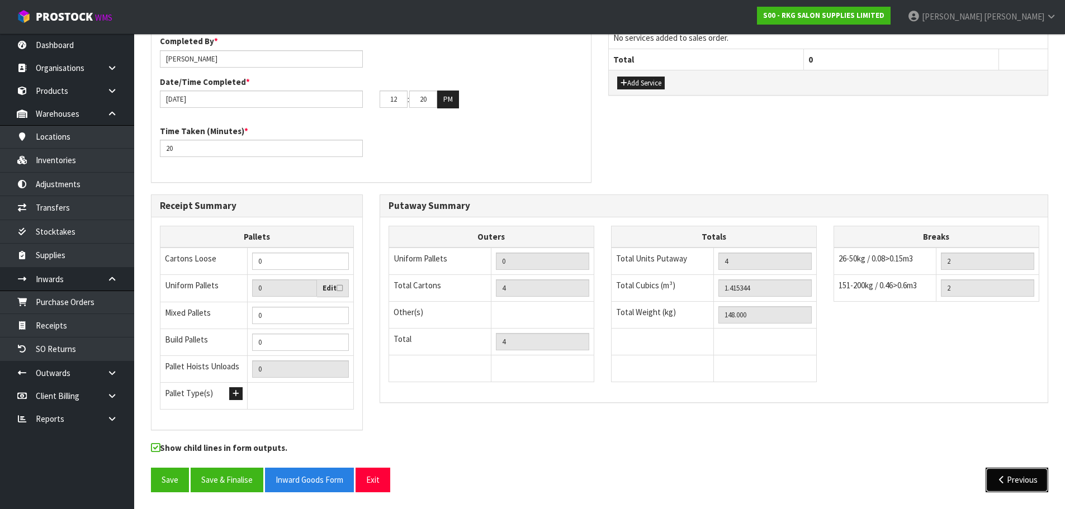
click at [1009, 491] on button "Previous" at bounding box center [1016, 480] width 63 height 24
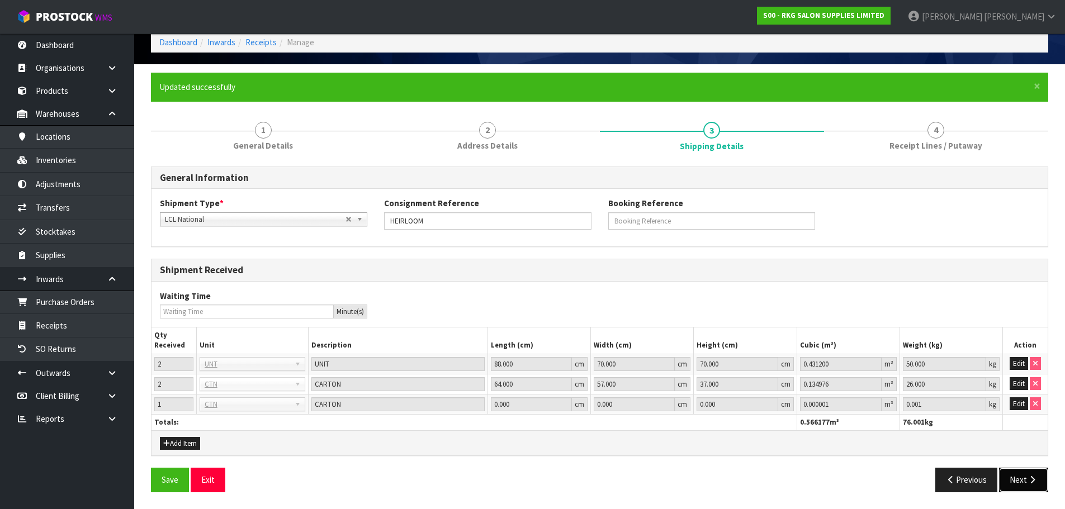
click at [1024, 478] on button "Next" at bounding box center [1023, 480] width 49 height 24
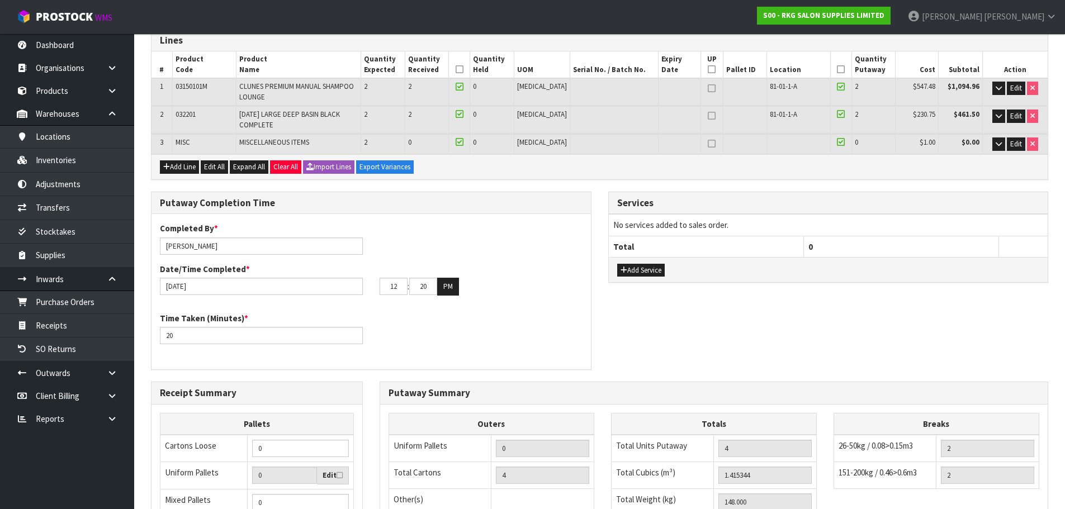
scroll to position [378, 0]
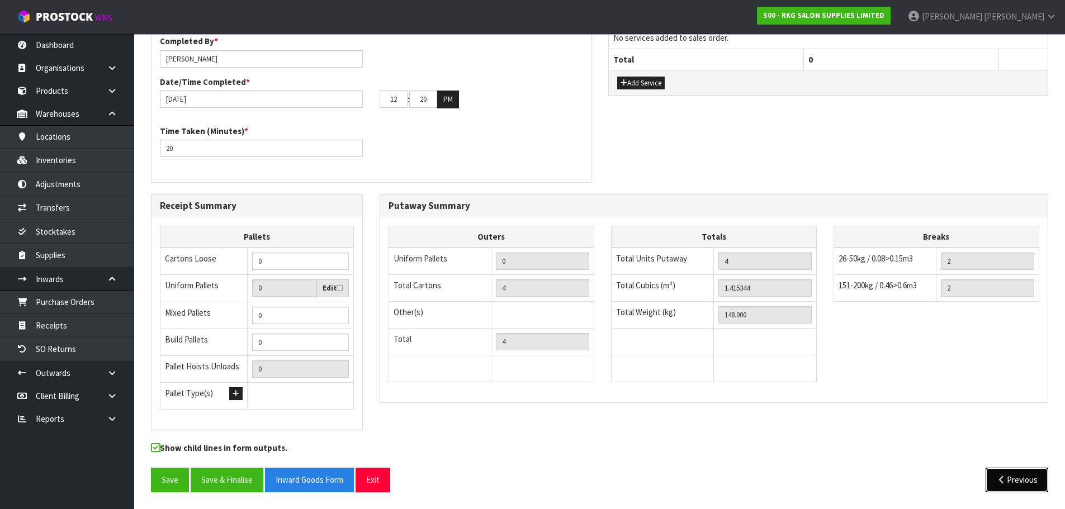
click at [1014, 487] on button "Previous" at bounding box center [1016, 480] width 63 height 24
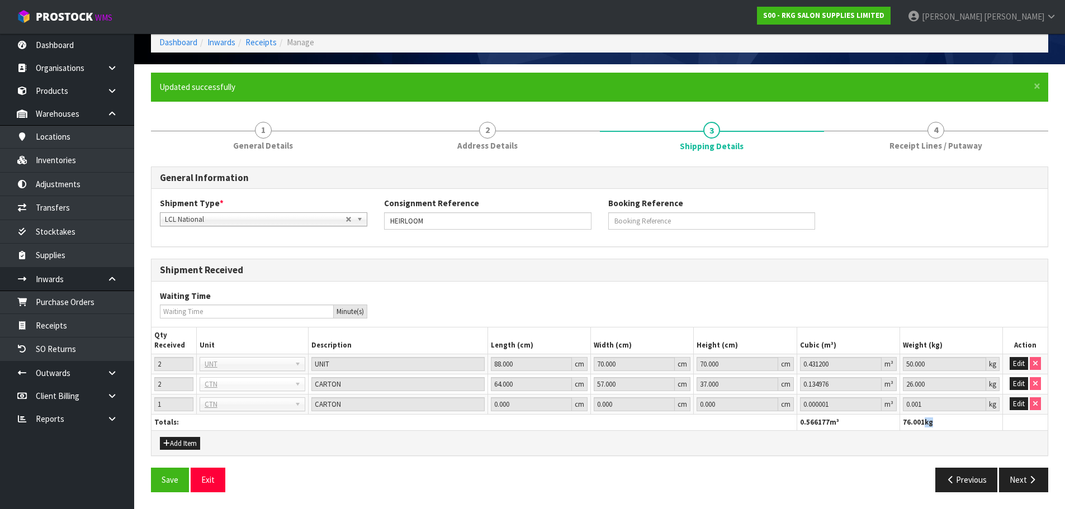
drag, startPoint x: 949, startPoint y: 419, endPoint x: 924, endPoint y: 426, distance: 26.0
click at [924, 426] on th "76.001 kg" at bounding box center [950, 422] width 103 height 16
click at [912, 426] on span "76.001" at bounding box center [913, 421] width 22 height 9
click at [1017, 405] on button "Edit" at bounding box center [1018, 403] width 18 height 13
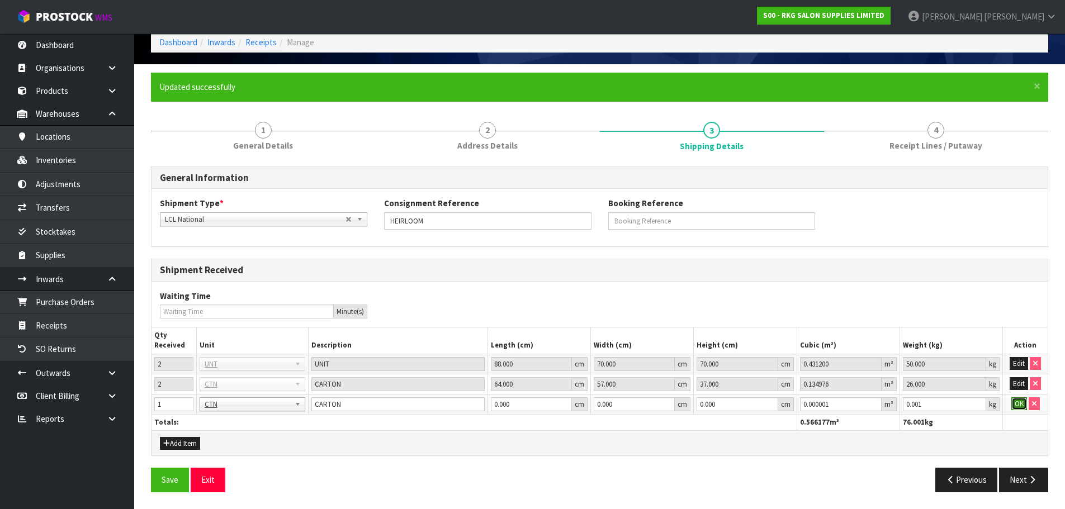
click at [1013, 404] on button "OK" at bounding box center [1019, 403] width 16 height 13
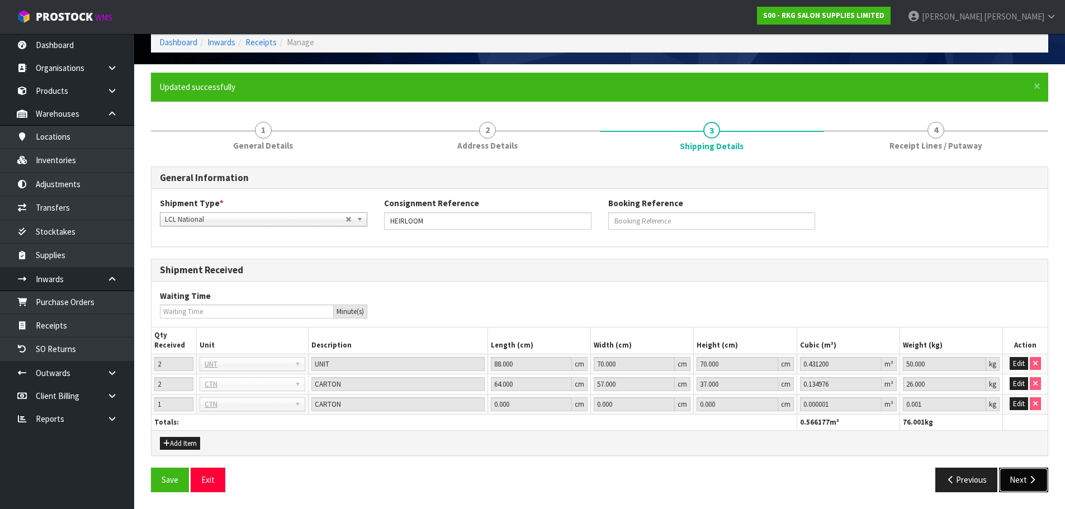
click at [1046, 478] on button "Next" at bounding box center [1023, 480] width 49 height 24
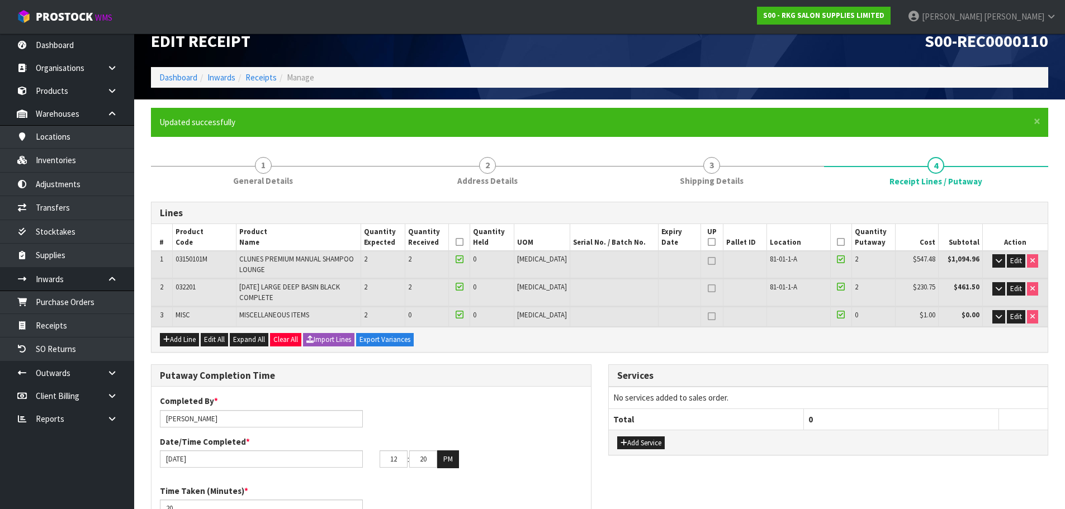
scroll to position [0, 0]
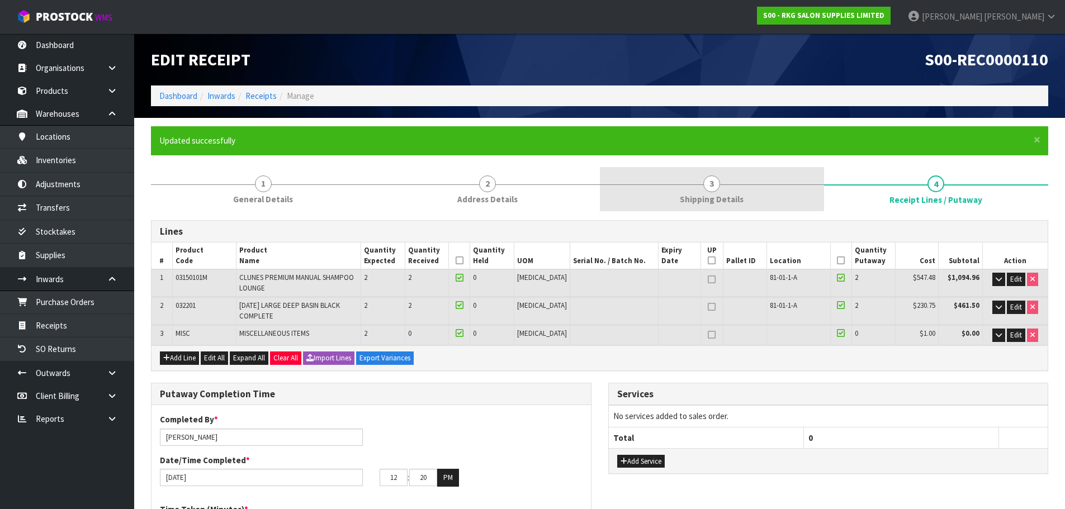
click at [714, 197] on span "Shipping Details" at bounding box center [712, 199] width 64 height 12
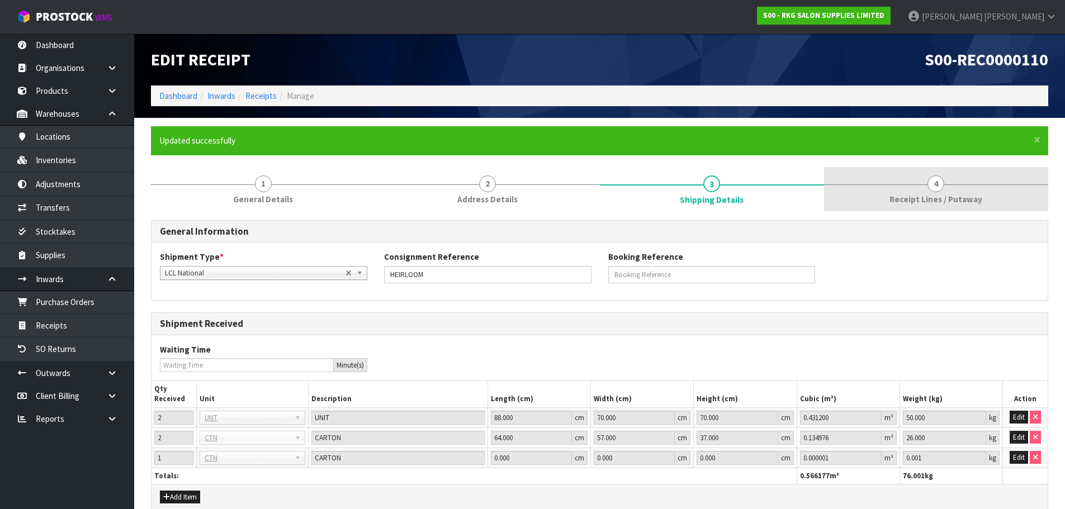
click at [951, 192] on link "4 Receipt Lines / Putaway" at bounding box center [936, 189] width 224 height 44
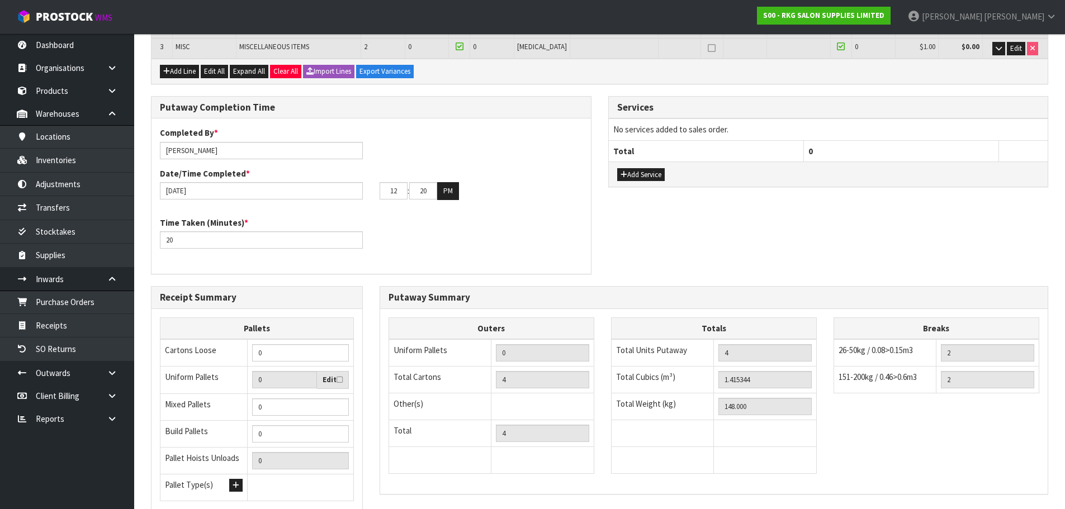
scroll to position [378, 0]
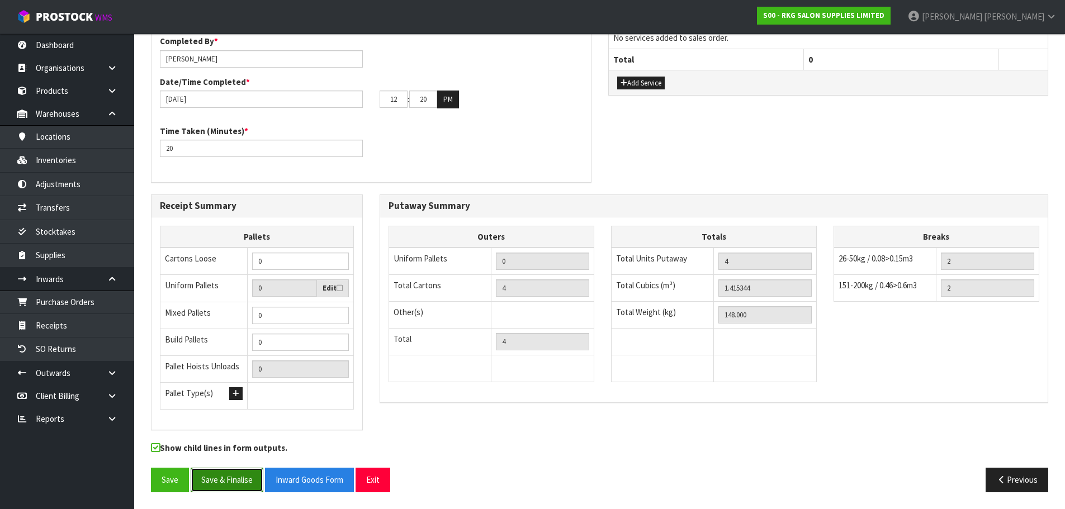
click at [253, 476] on button "Save & Finalise" at bounding box center [227, 480] width 73 height 24
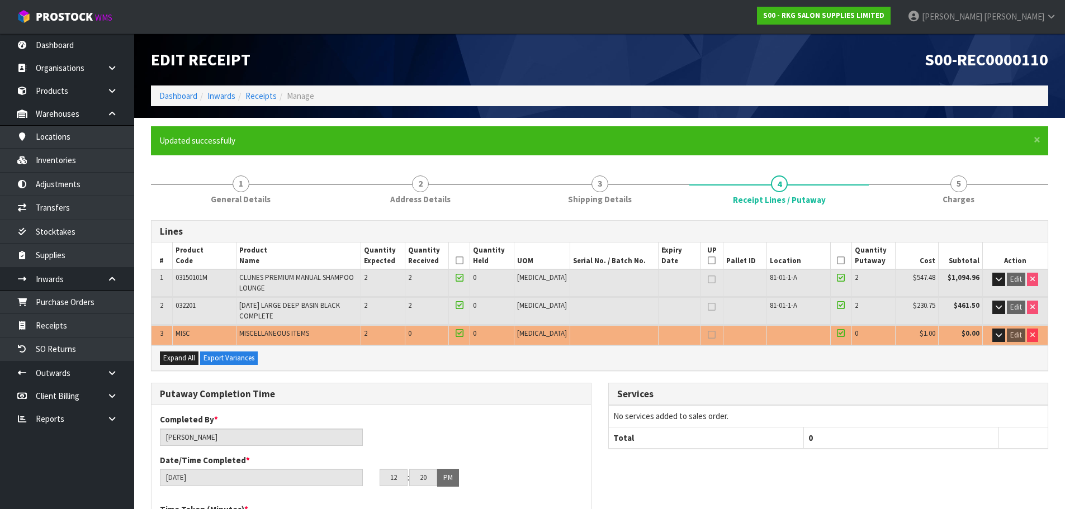
click at [744, 58] on h1 "S00-REC0000110" at bounding box center [828, 59] width 440 height 18
click at [247, 173] on link "1 General Details" at bounding box center [240, 189] width 179 height 44
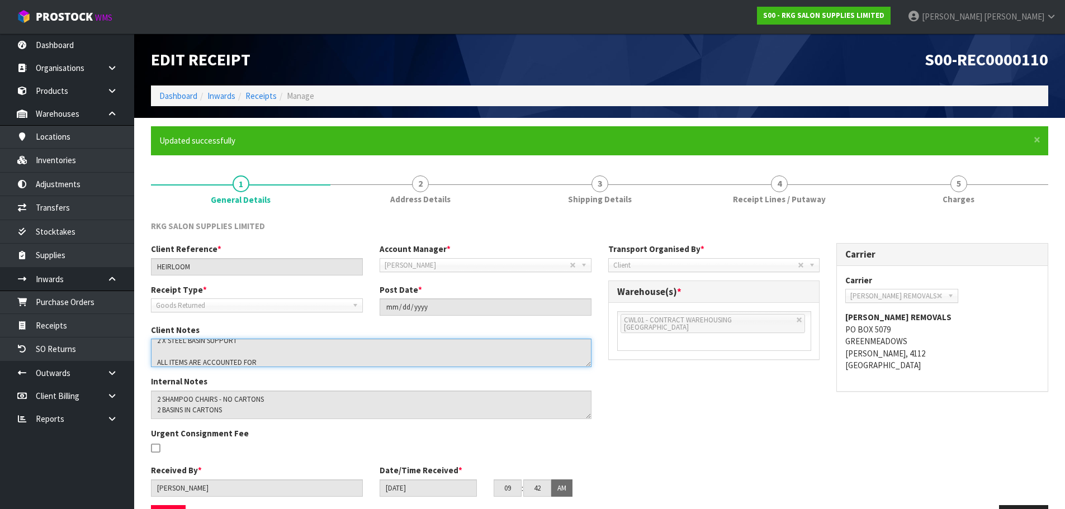
scroll to position [44, 0]
drag, startPoint x: 219, startPoint y: 365, endPoint x: 141, endPoint y: 351, distance: 79.5
click at [141, 351] on section "× Close Updated successfully 1 General Details 2 Address Details 3 Shipping Det…" at bounding box center [599, 332] width 930 height 428
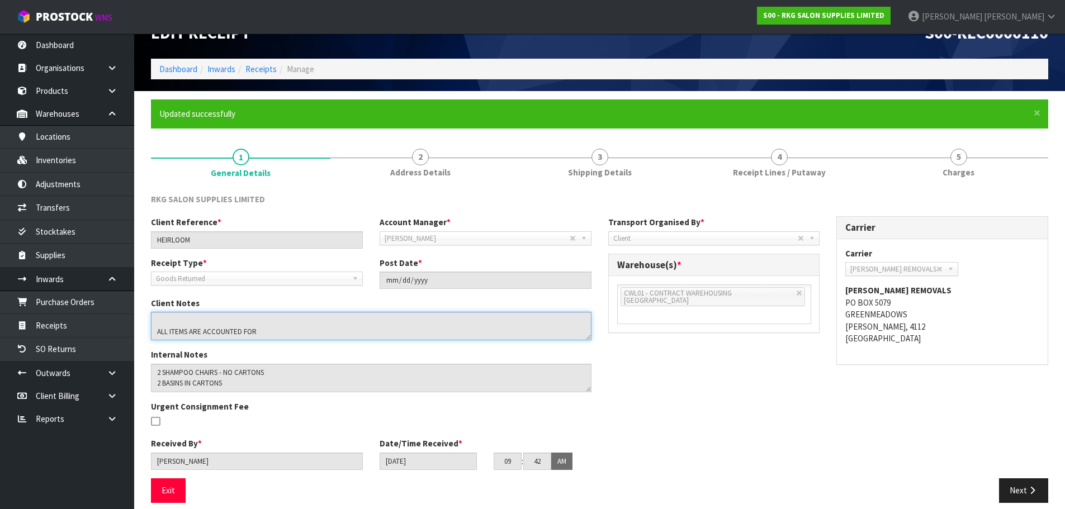
scroll to position [37, 0]
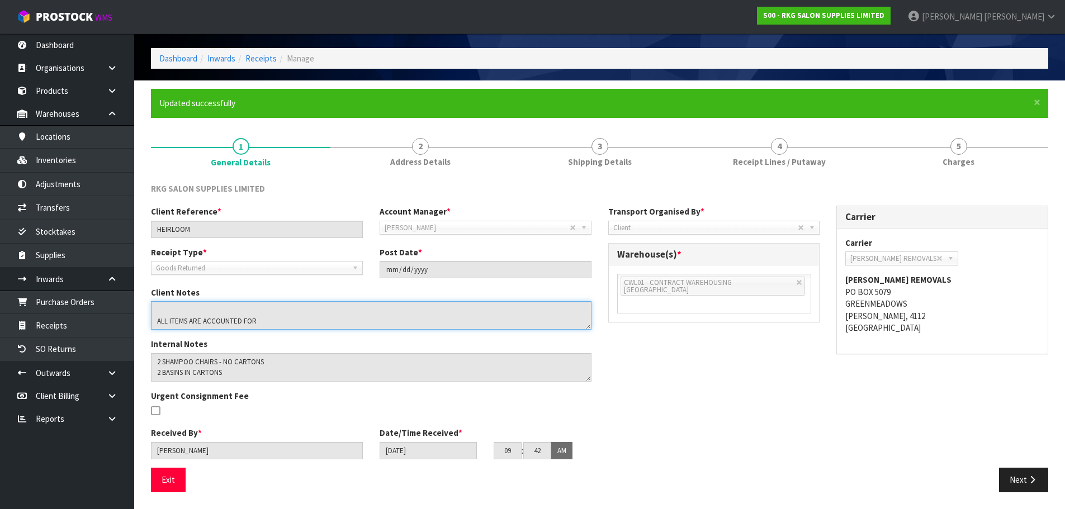
click at [281, 321] on textarea at bounding box center [371, 315] width 440 height 28
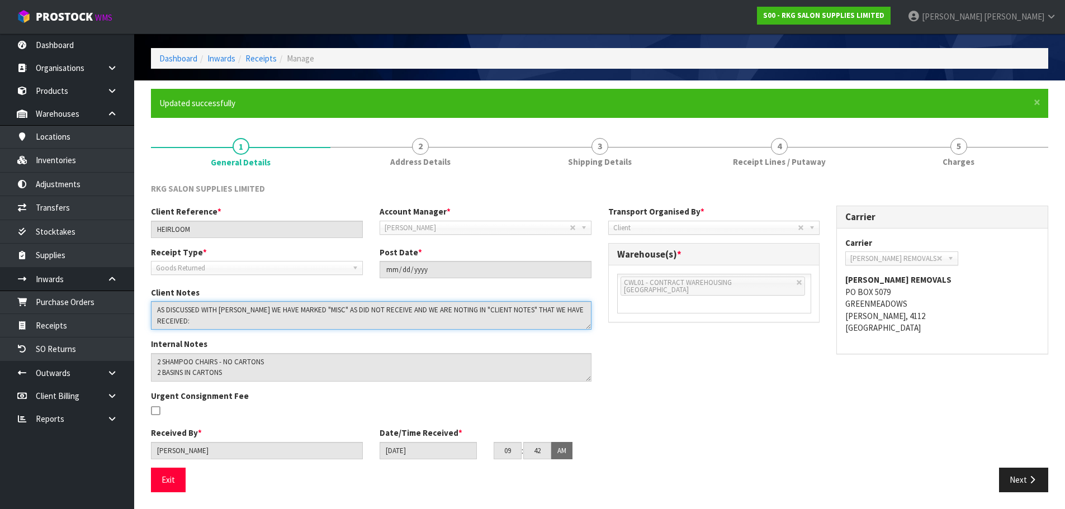
drag, startPoint x: 279, startPoint y: 321, endPoint x: 154, endPoint y: 273, distance: 134.4
click at [154, 273] on div "Client Reference * HEIRLOOM Account Manager * [PERSON_NAME] [PERSON_NAME] [PERS…" at bounding box center [370, 337] width 457 height 262
drag, startPoint x: 733, startPoint y: 366, endPoint x: 780, endPoint y: 251, distance: 124.3
click at [738, 358] on div "Client Reference * HEIRLOOM Account Manager * [PERSON_NAME] [PERSON_NAME] [PERS…" at bounding box center [599, 337] width 914 height 262
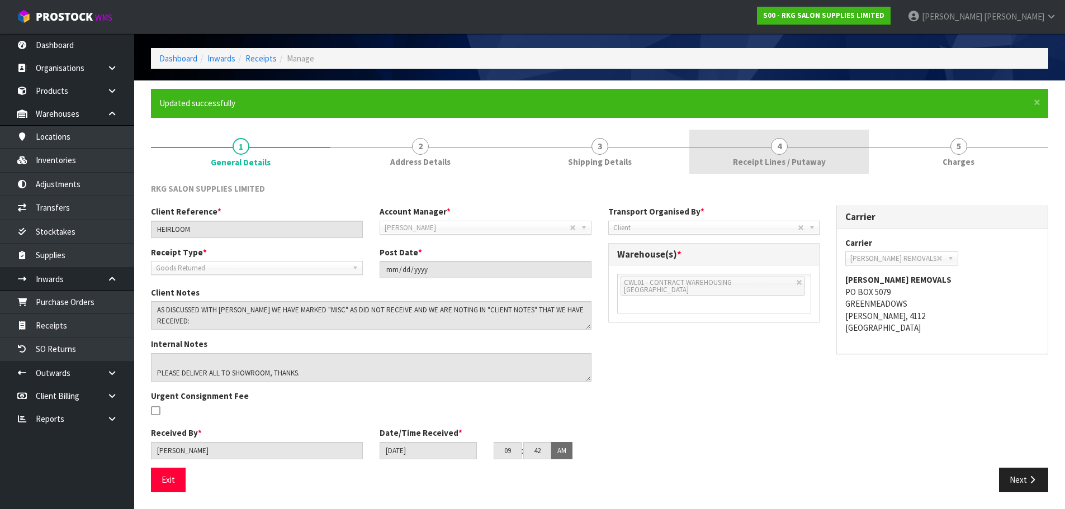
click at [804, 139] on link "4 Receipt Lines / Putaway" at bounding box center [778, 152] width 179 height 44
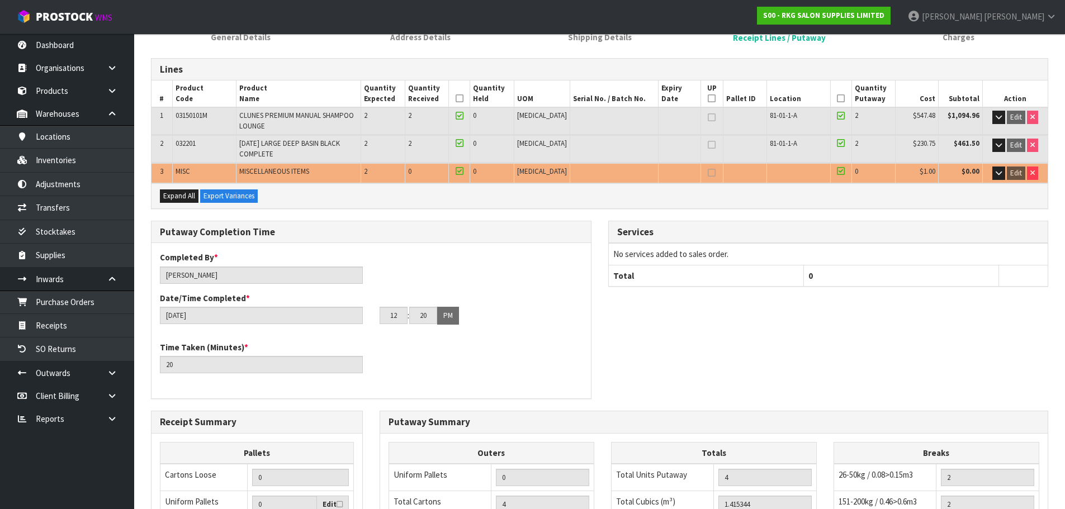
scroll to position [378, 0]
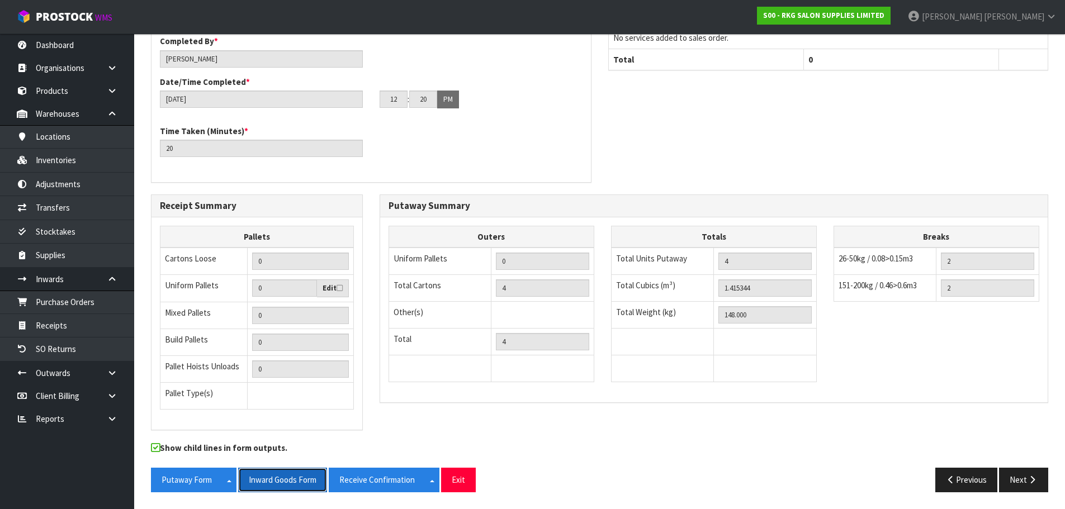
click at [305, 479] on button "Inward Goods Form" at bounding box center [282, 480] width 89 height 24
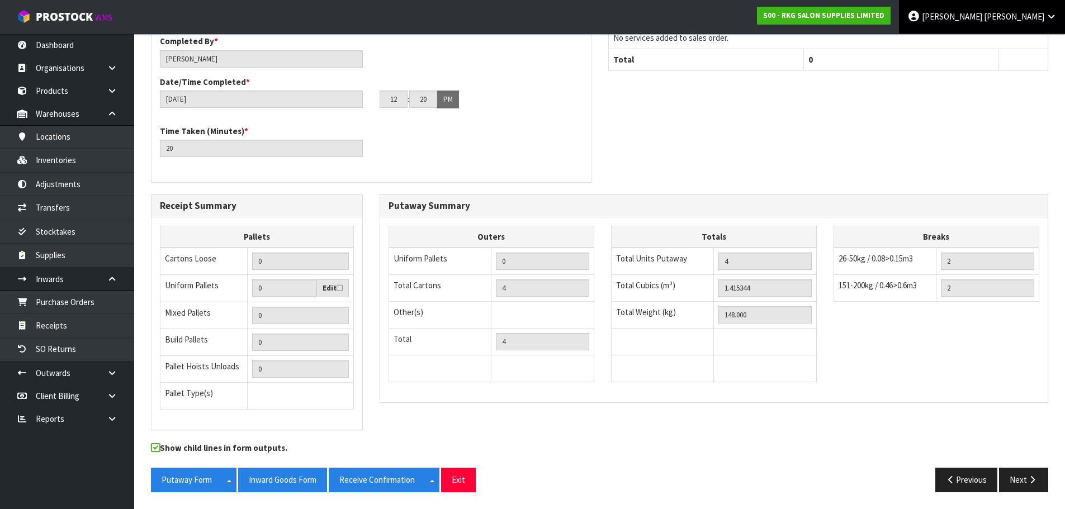
click at [1042, 12] on span "[PERSON_NAME]" at bounding box center [1014, 16] width 60 height 11
click at [1016, 46] on link "Logout" at bounding box center [1020, 44] width 88 height 15
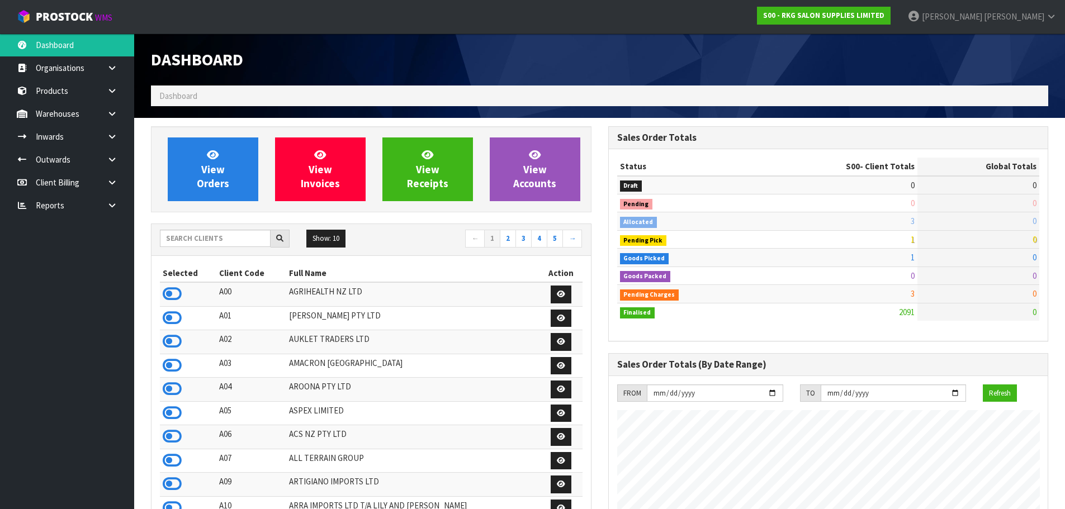
scroll to position [871, 457]
click at [205, 237] on input "text" at bounding box center [215, 238] width 111 height 17
click at [58, 83] on link "Products" at bounding box center [67, 90] width 134 height 23
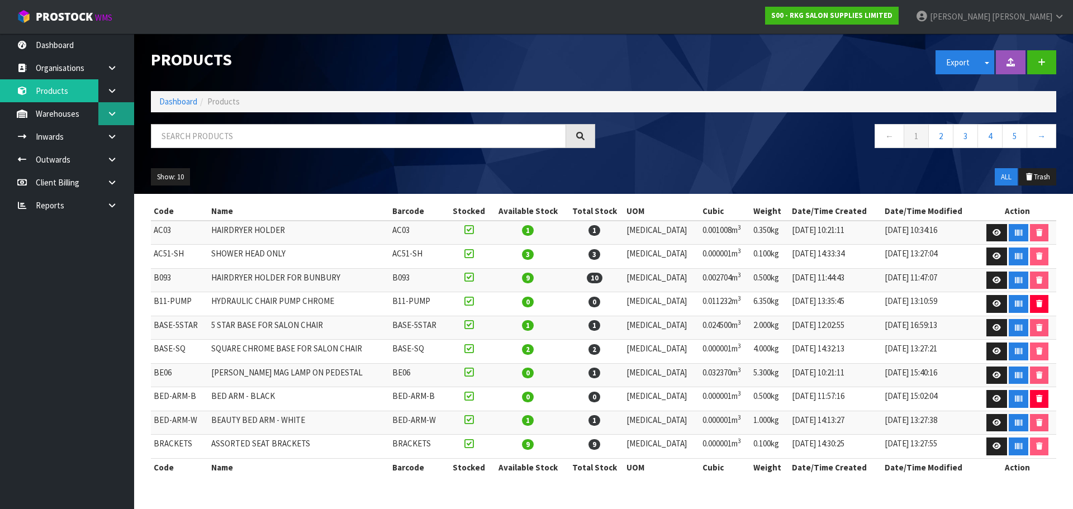
click at [106, 111] on link at bounding box center [116, 113] width 36 height 23
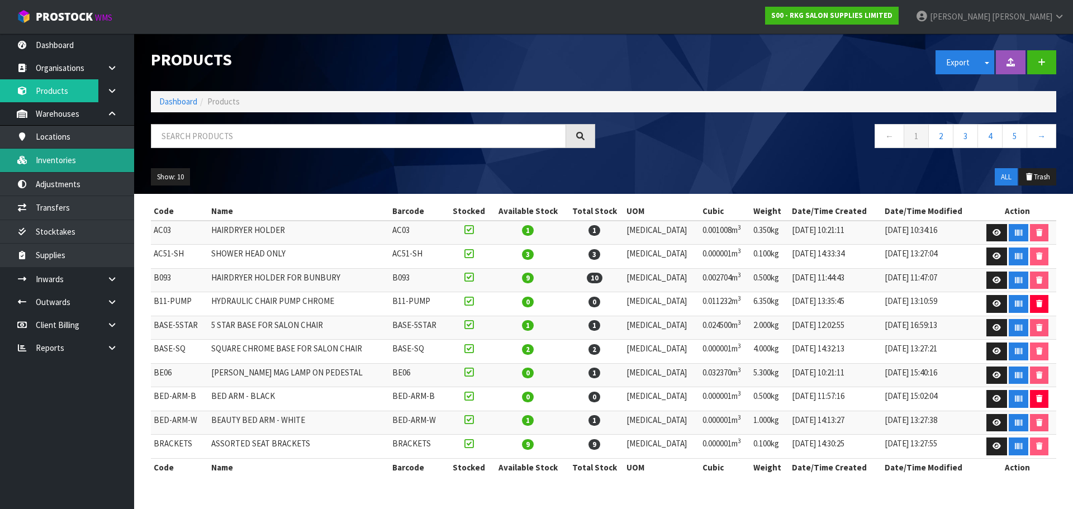
click at [81, 157] on link "Inventories" at bounding box center [67, 160] width 134 height 23
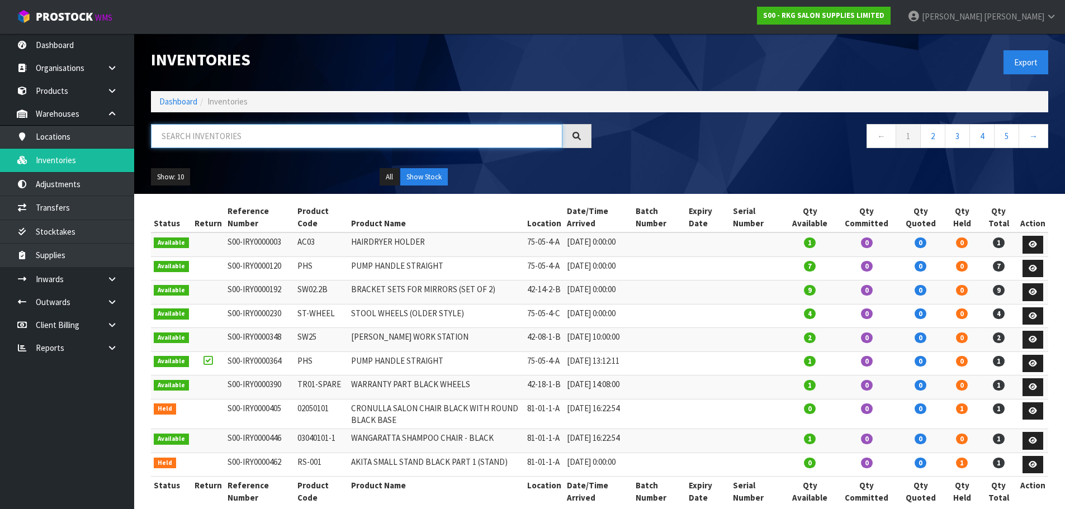
click at [186, 129] on input "text" at bounding box center [356, 136] width 411 height 24
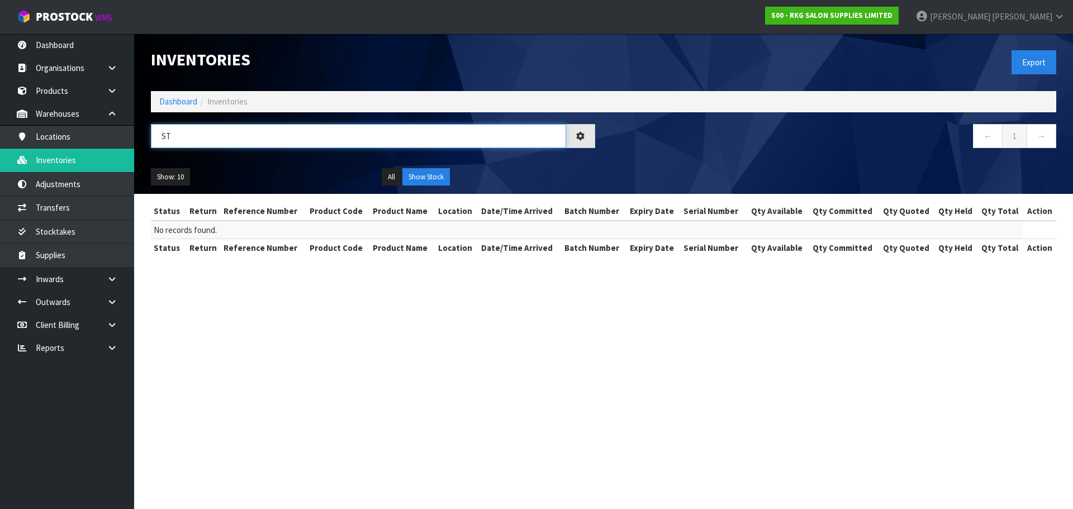
type input "S"
type input "B"
type input "S"
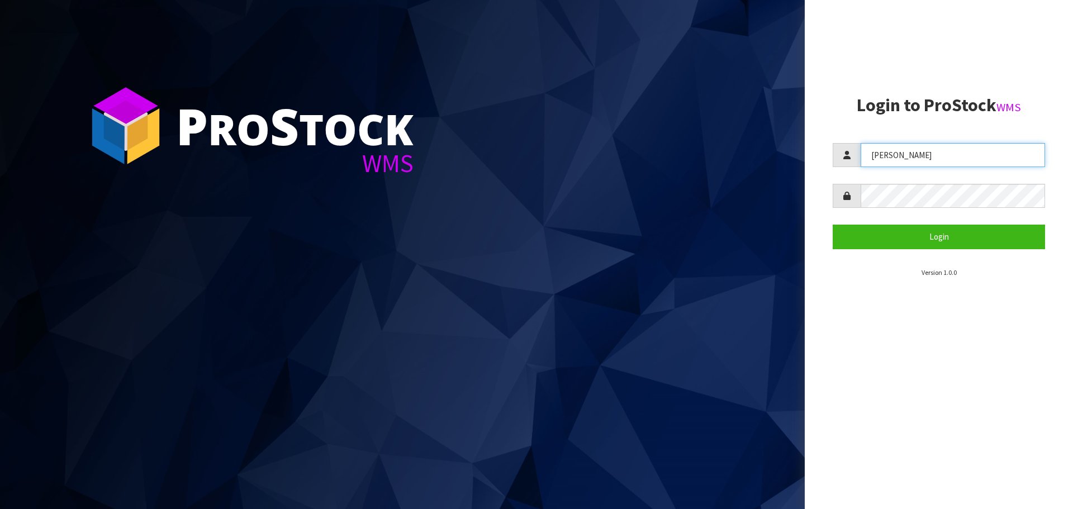
click at [931, 153] on input "JAMES" at bounding box center [953, 155] width 184 height 24
type input "KARLENE"
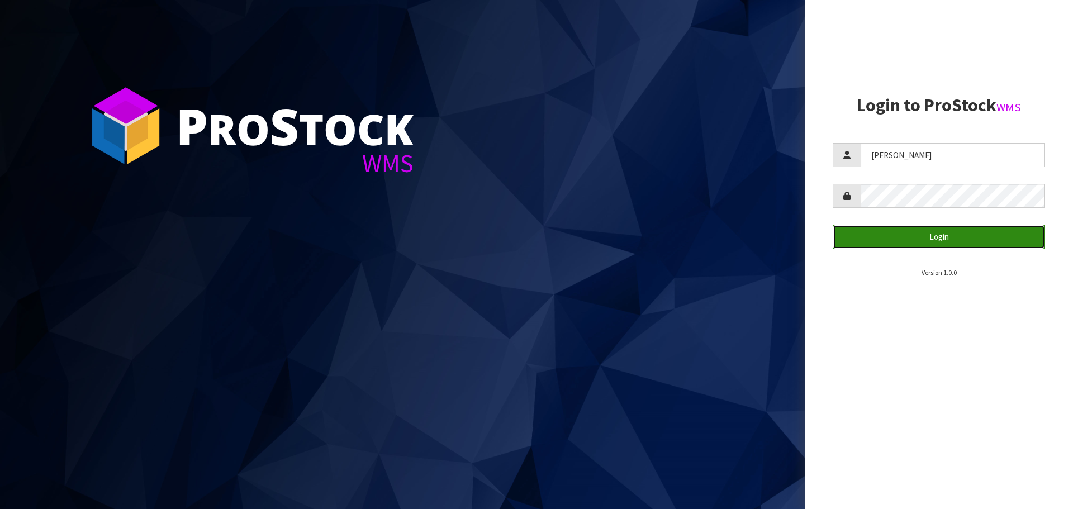
click at [886, 243] on button "Login" at bounding box center [939, 237] width 212 height 24
